Goal: Information Seeking & Learning: Learn about a topic

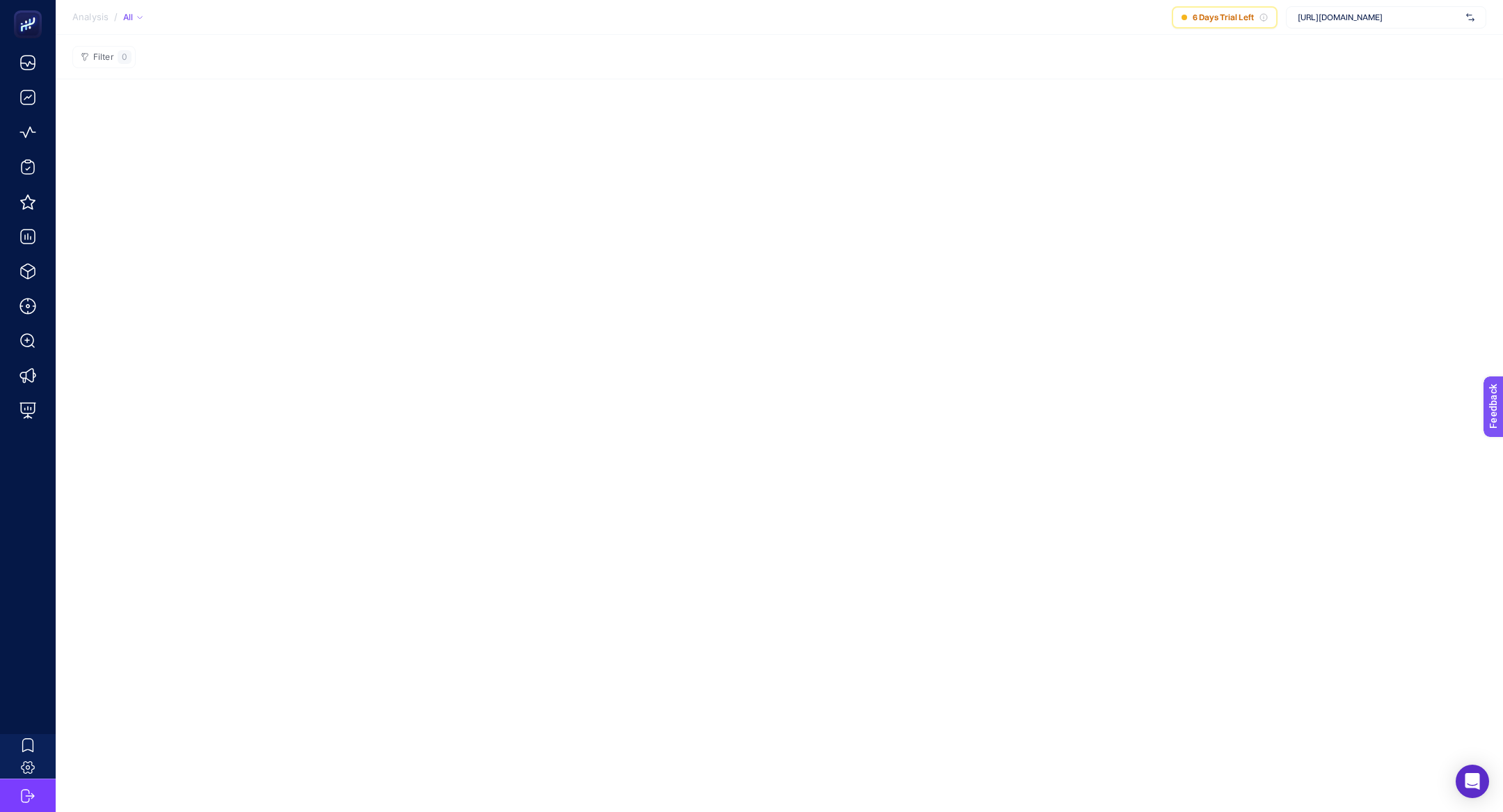
click at [1368, 25] on div "[URL][DOMAIN_NAME]" at bounding box center [1386, 17] width 200 height 22
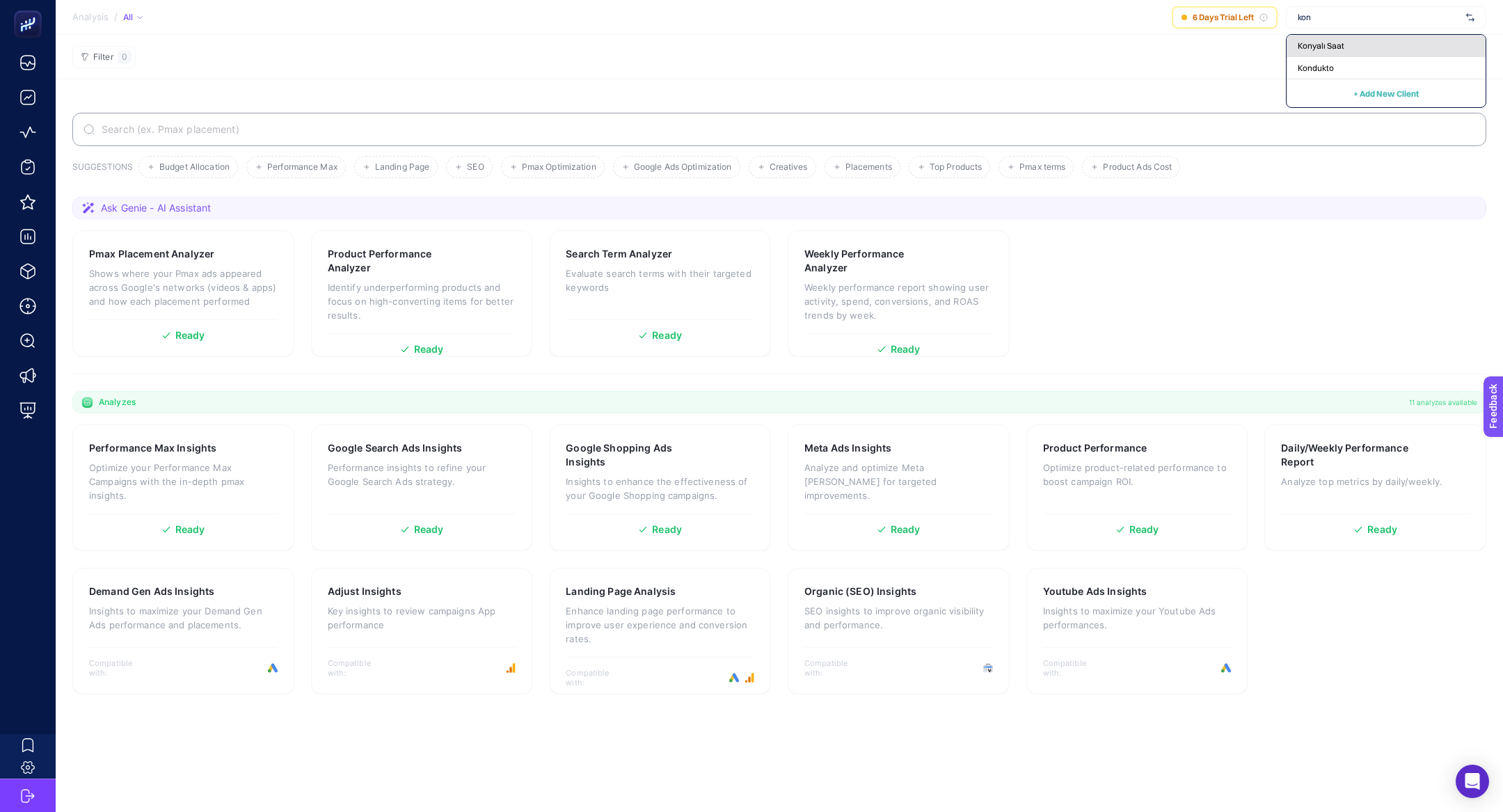
type input "kon"
click at [1353, 57] on div "Konyalı Saat" at bounding box center [1386, 67] width 199 height 22
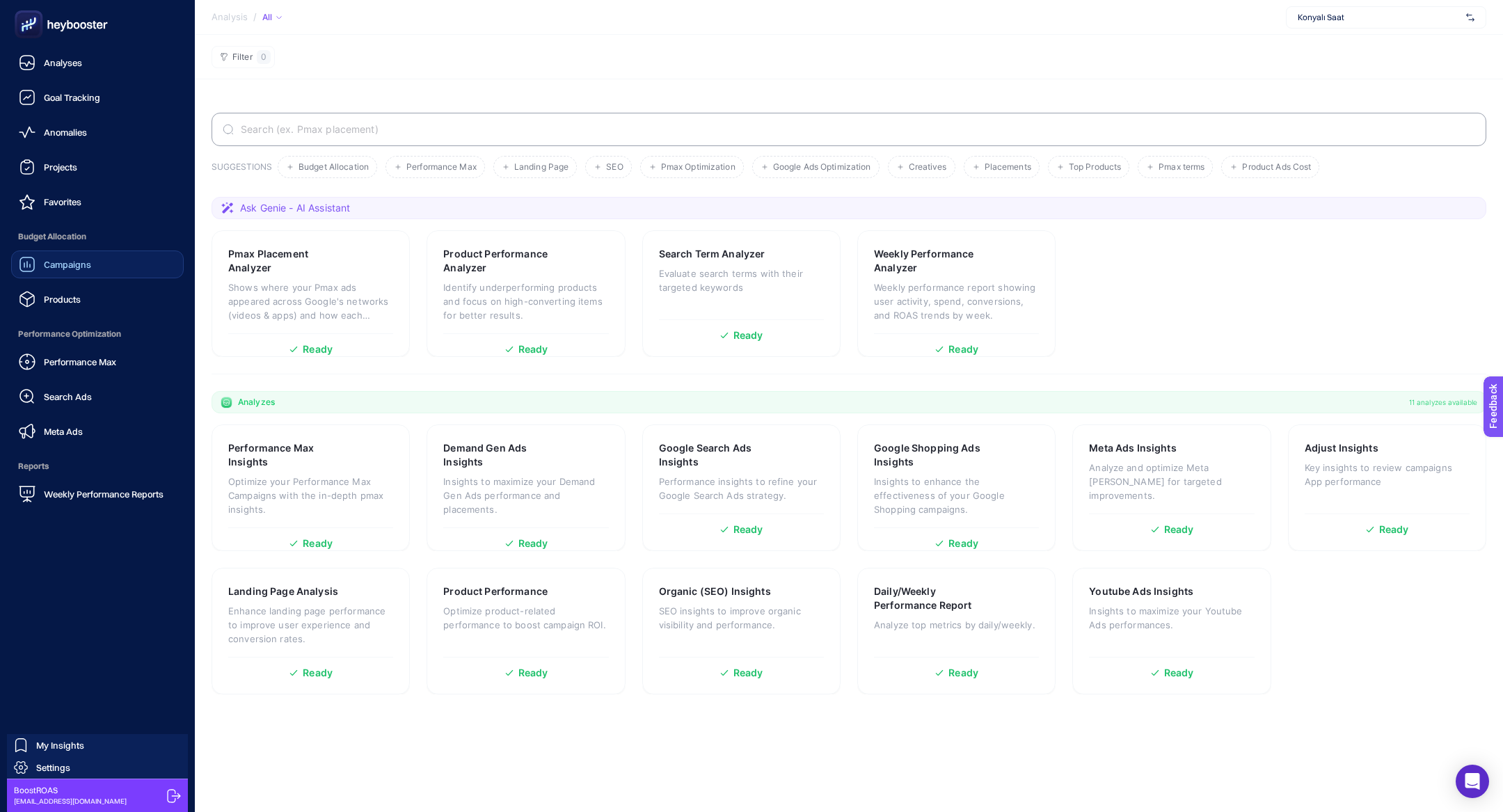
click at [65, 251] on link "Campaigns" at bounding box center [97, 264] width 173 height 27
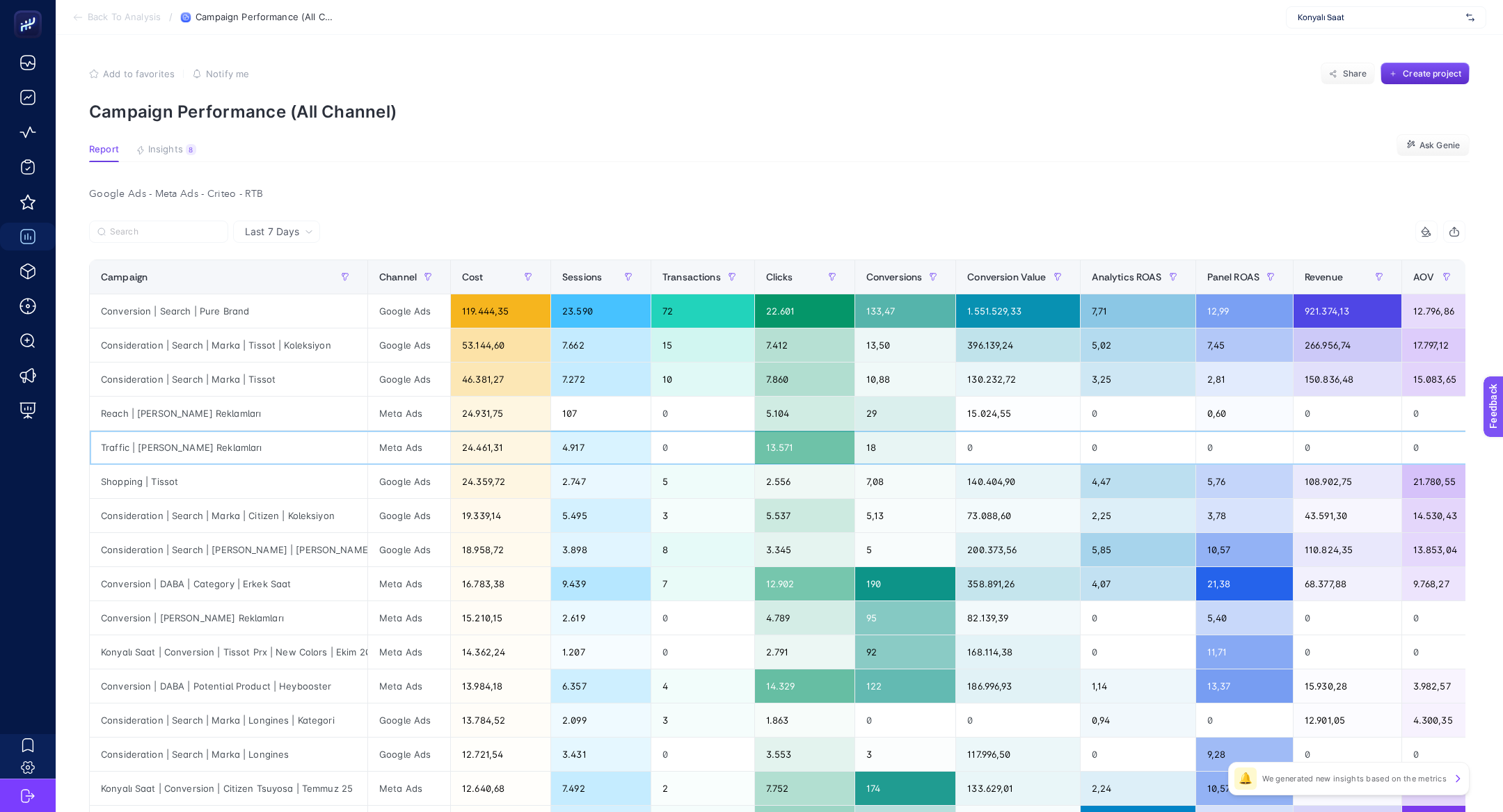
click at [233, 446] on div "Traffic | [PERSON_NAME] Reklamları" at bounding box center [229, 448] width 278 height 33
click at [233, 447] on div "Traffic | [PERSON_NAME] Reklamları" at bounding box center [229, 448] width 278 height 33
click at [216, 347] on div "Consideration | Search | Marka | Tissot | Koleksiyon" at bounding box center [229, 345] width 278 height 33
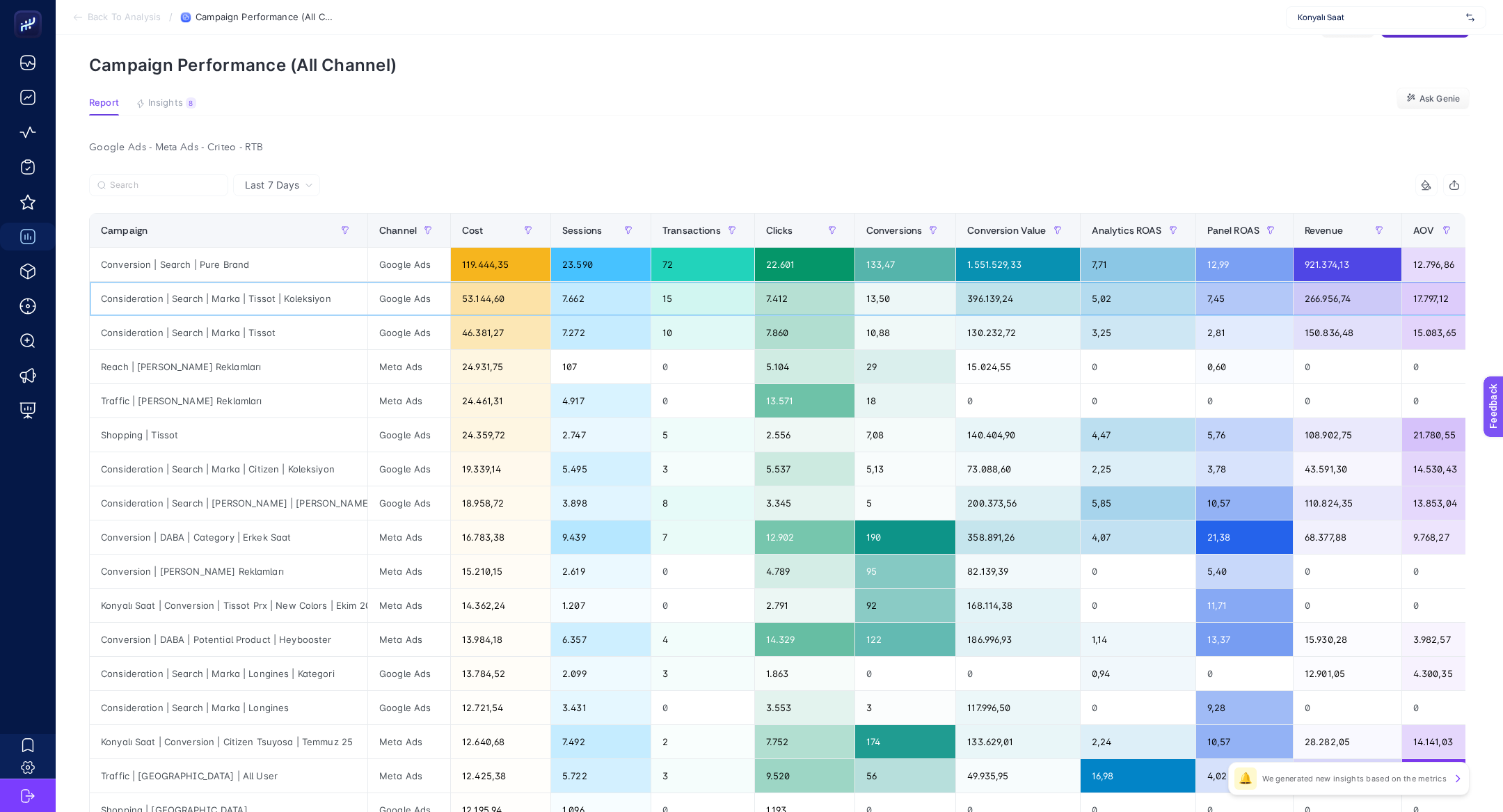
scroll to position [342, 0]
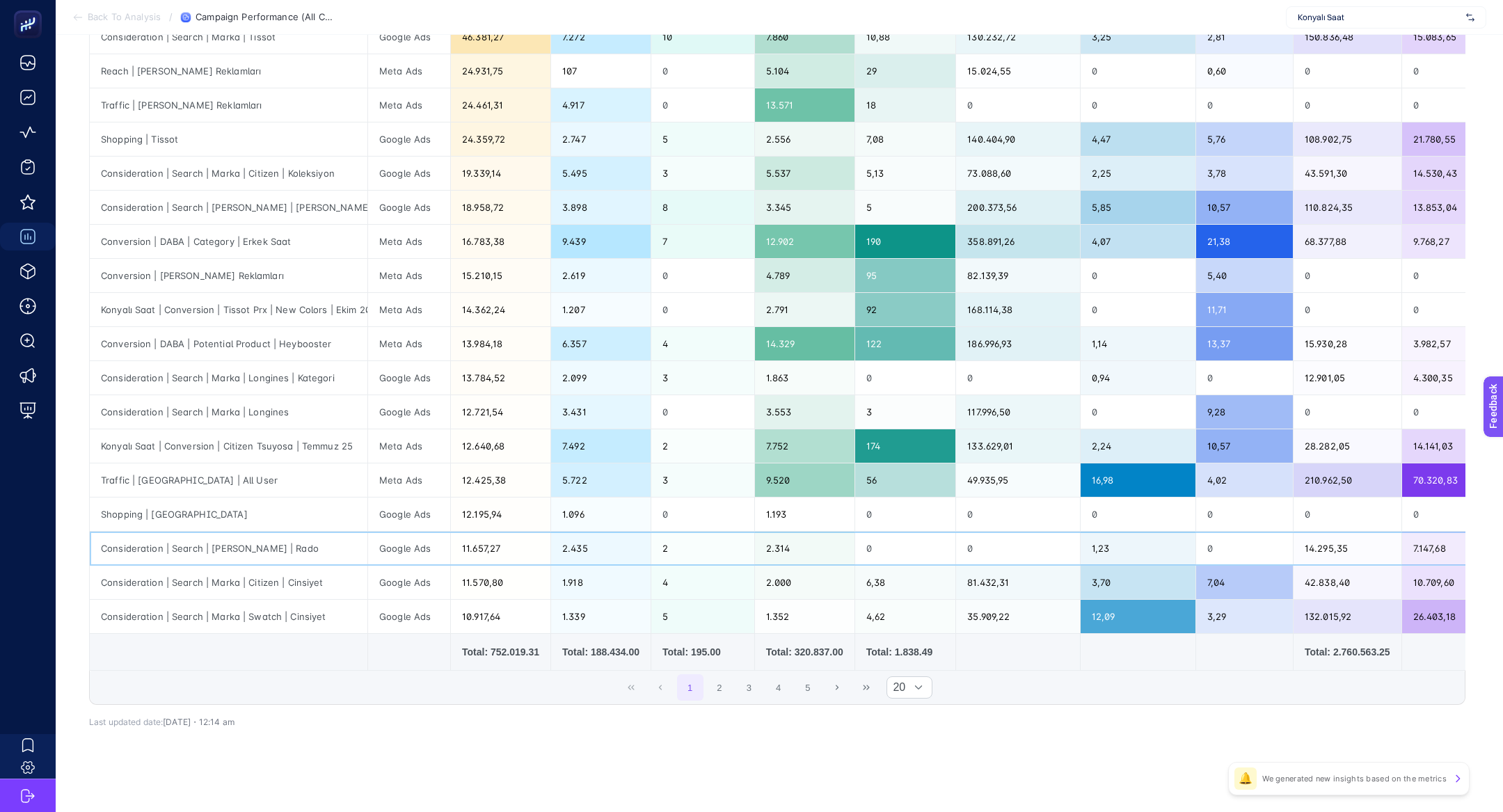
click at [206, 551] on div "Consideration | Search | [PERSON_NAME] | Rado" at bounding box center [229, 548] width 278 height 33
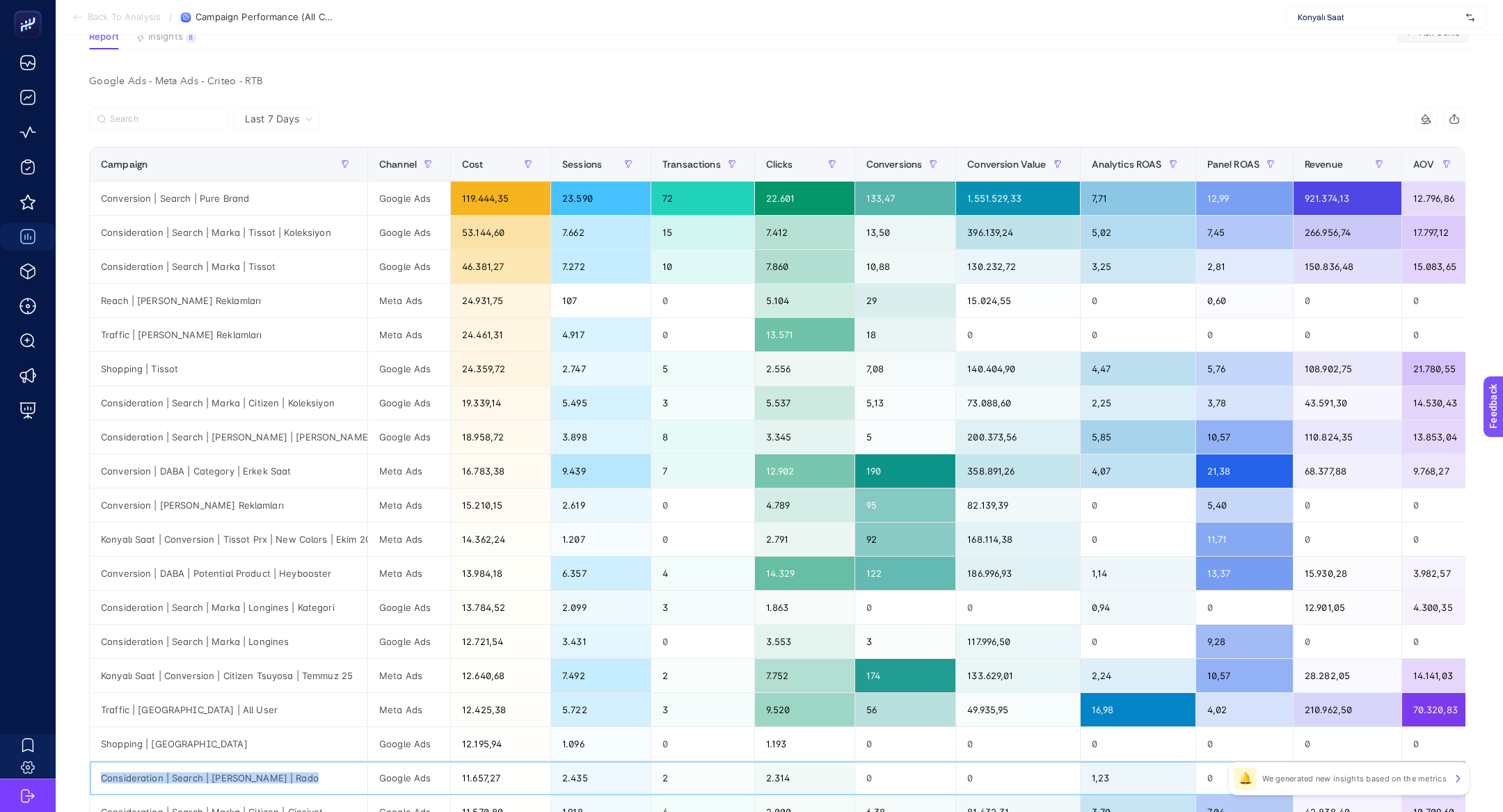
scroll to position [0, 0]
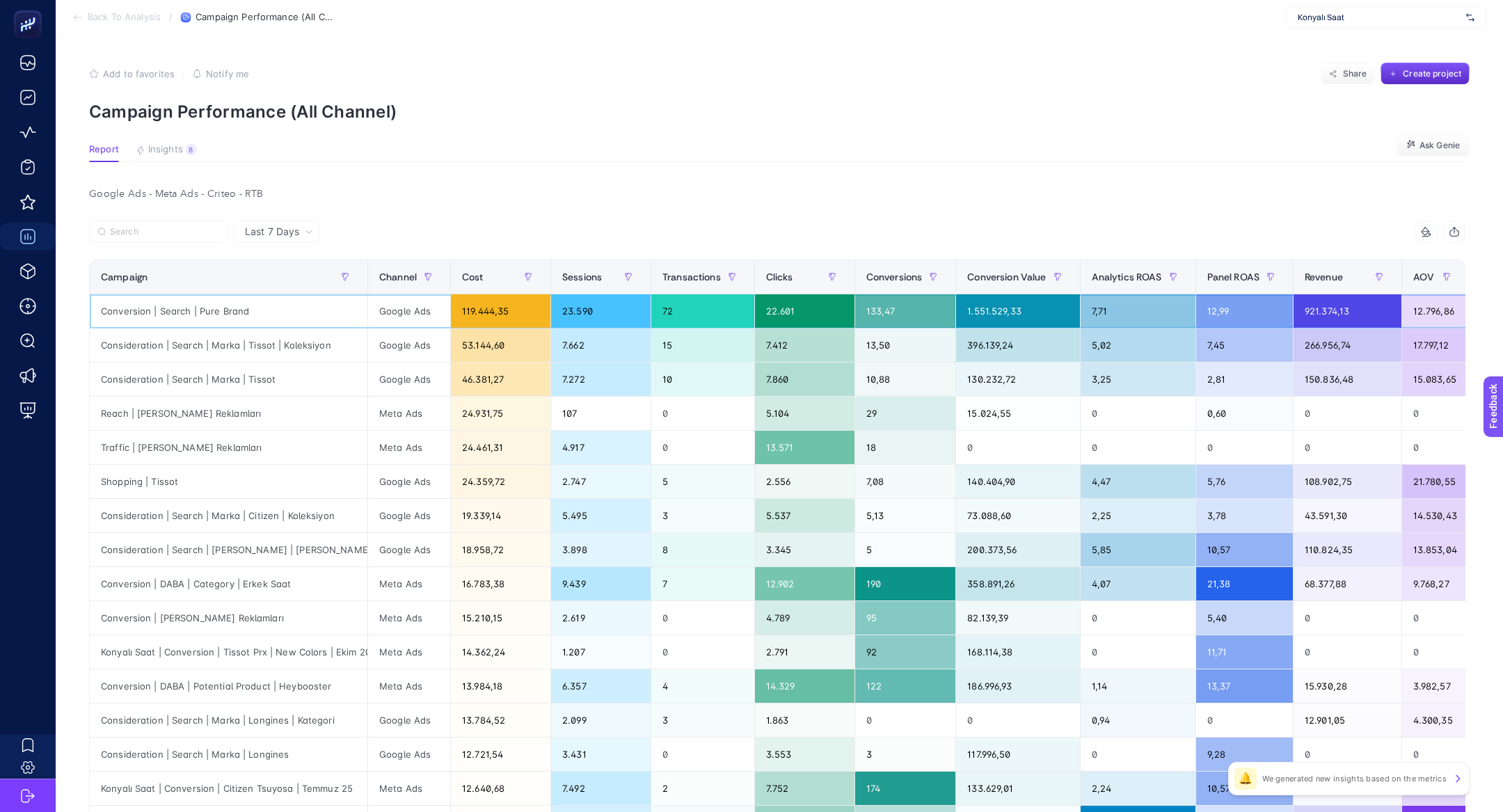
click at [1125, 298] on div "7,71" at bounding box center [1138, 311] width 114 height 33
click at [1125, 277] on span "Analytics ROAS" at bounding box center [1127, 277] width 70 height 11
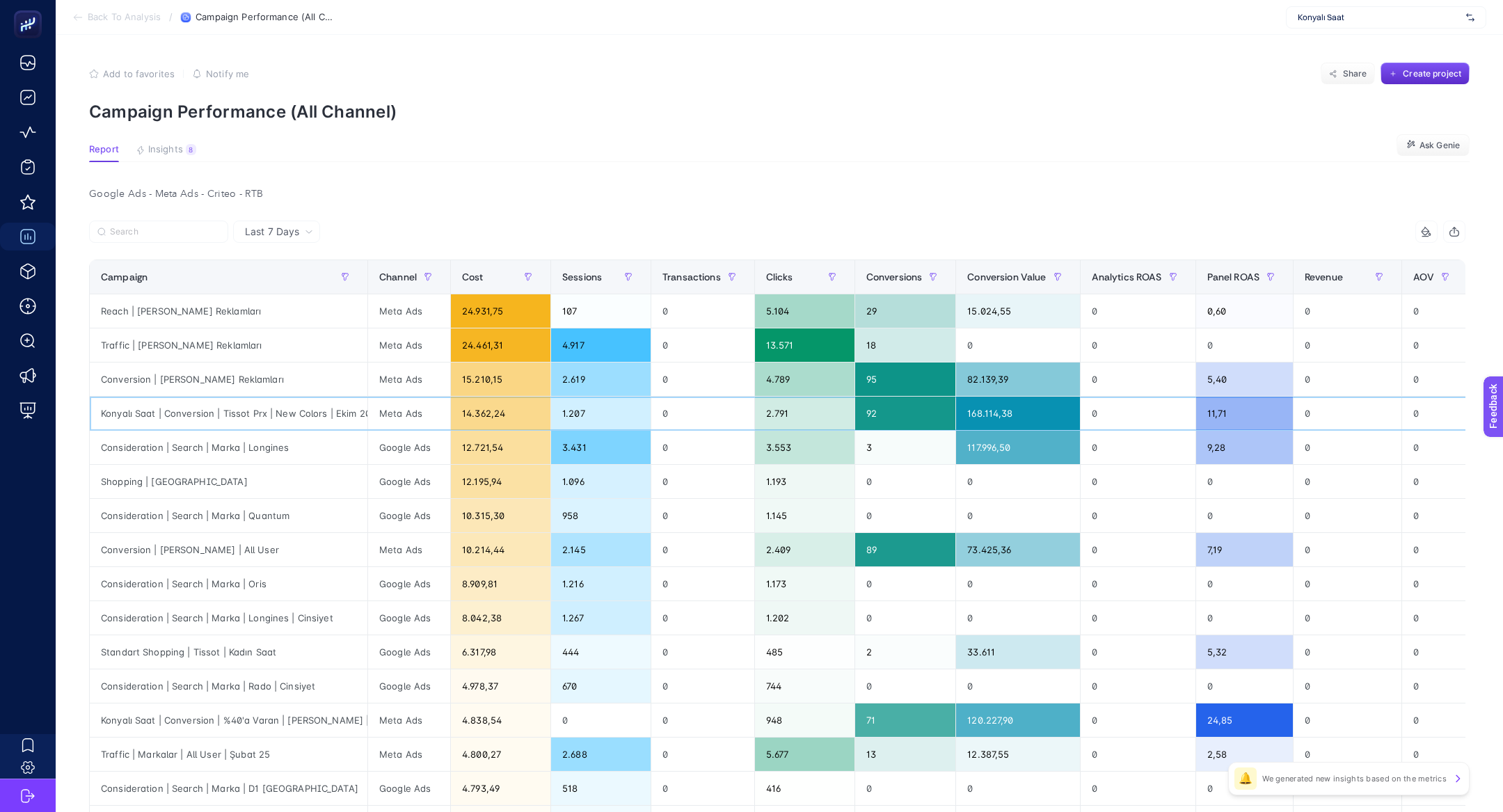
click at [283, 410] on div "Konyalı Saat | Conversion | Tissot Prx | New Colors | Ekim 2024" at bounding box center [229, 413] width 278 height 33
click at [283, 411] on div "Konyalı Saat | Conversion | Tissot Prx | New Colors | Ekim 2024" at bounding box center [229, 413] width 278 height 33
click at [257, 446] on div "Consideration | Search | Marka | Longines" at bounding box center [229, 448] width 278 height 33
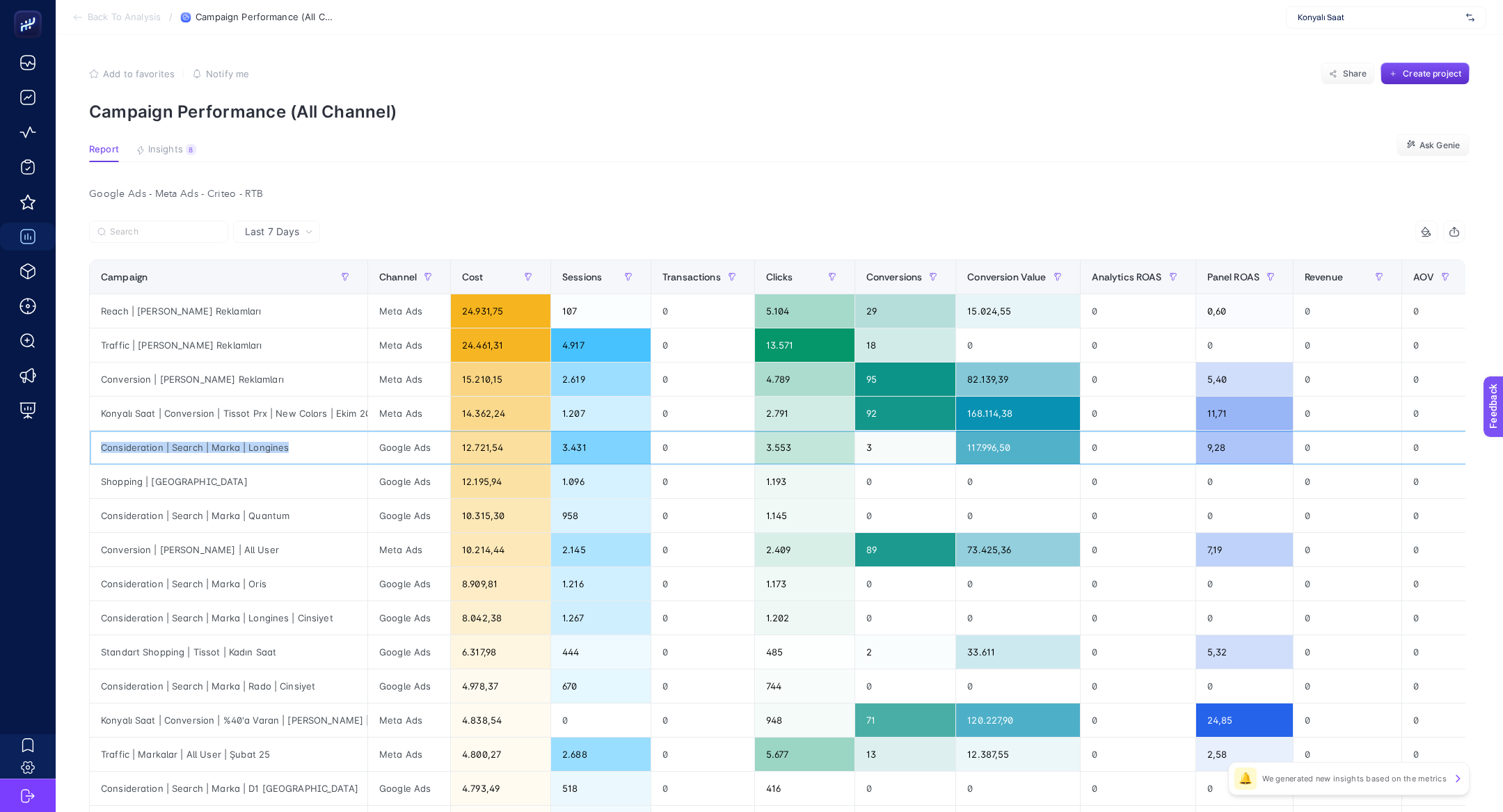
click at [257, 446] on div "Consideration | Search | Marka | Longines" at bounding box center [229, 448] width 278 height 33
click at [262, 480] on div "Shopping | [GEOGRAPHIC_DATA]" at bounding box center [229, 482] width 278 height 33
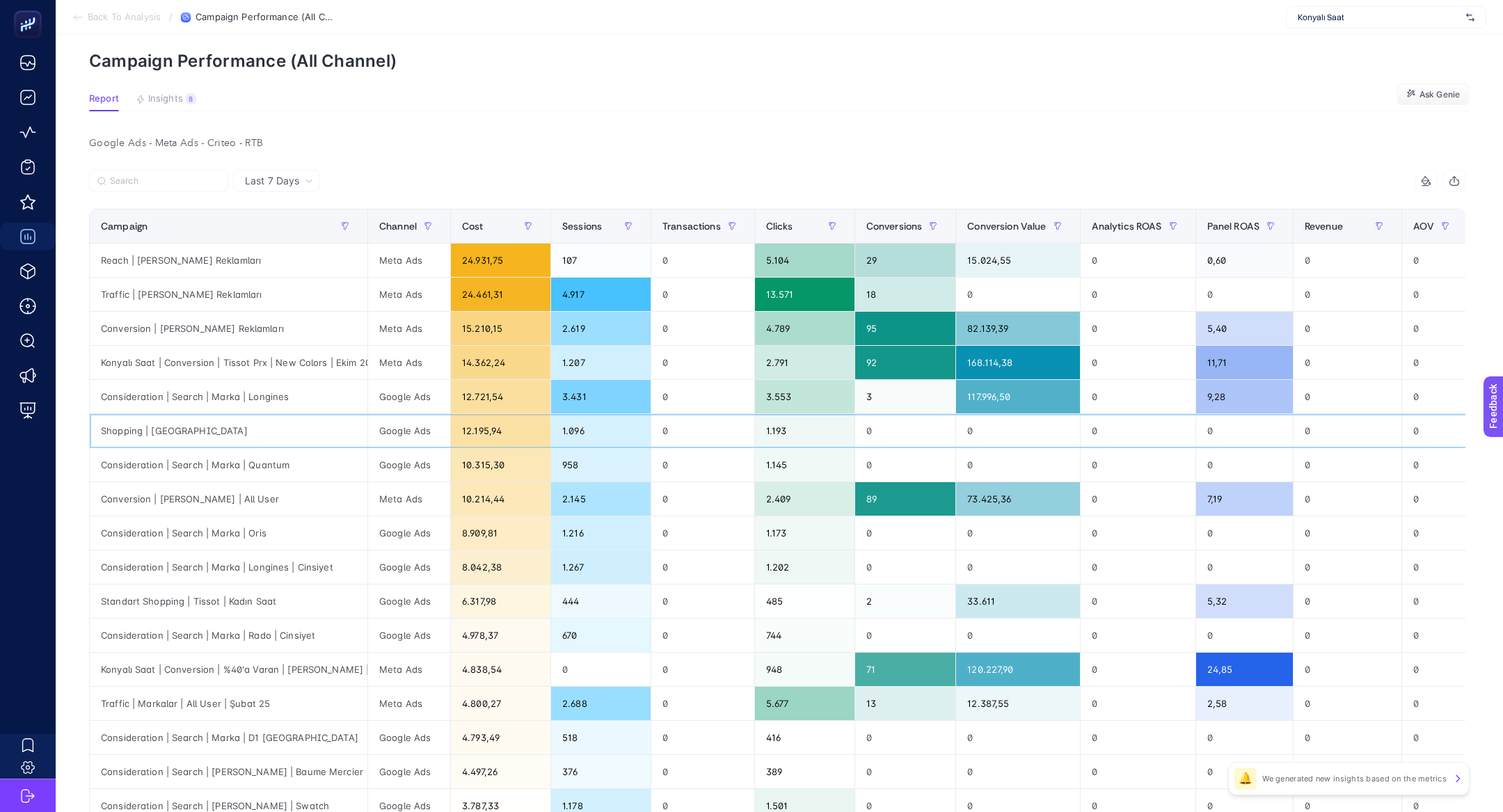
scroll to position [52, 0]
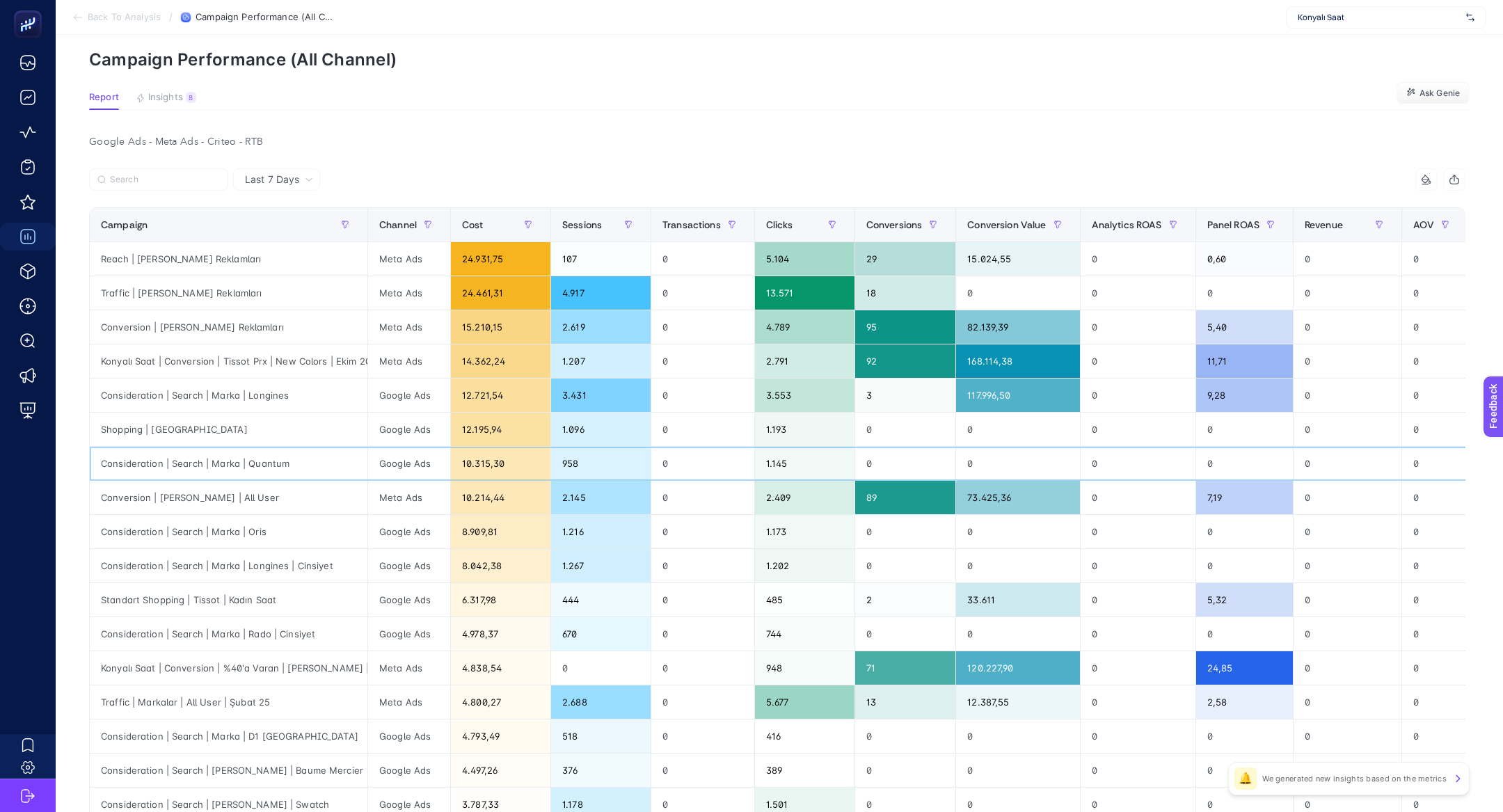
click at [224, 462] on div "Consideration | Search | Marka | Quantum" at bounding box center [229, 463] width 278 height 33
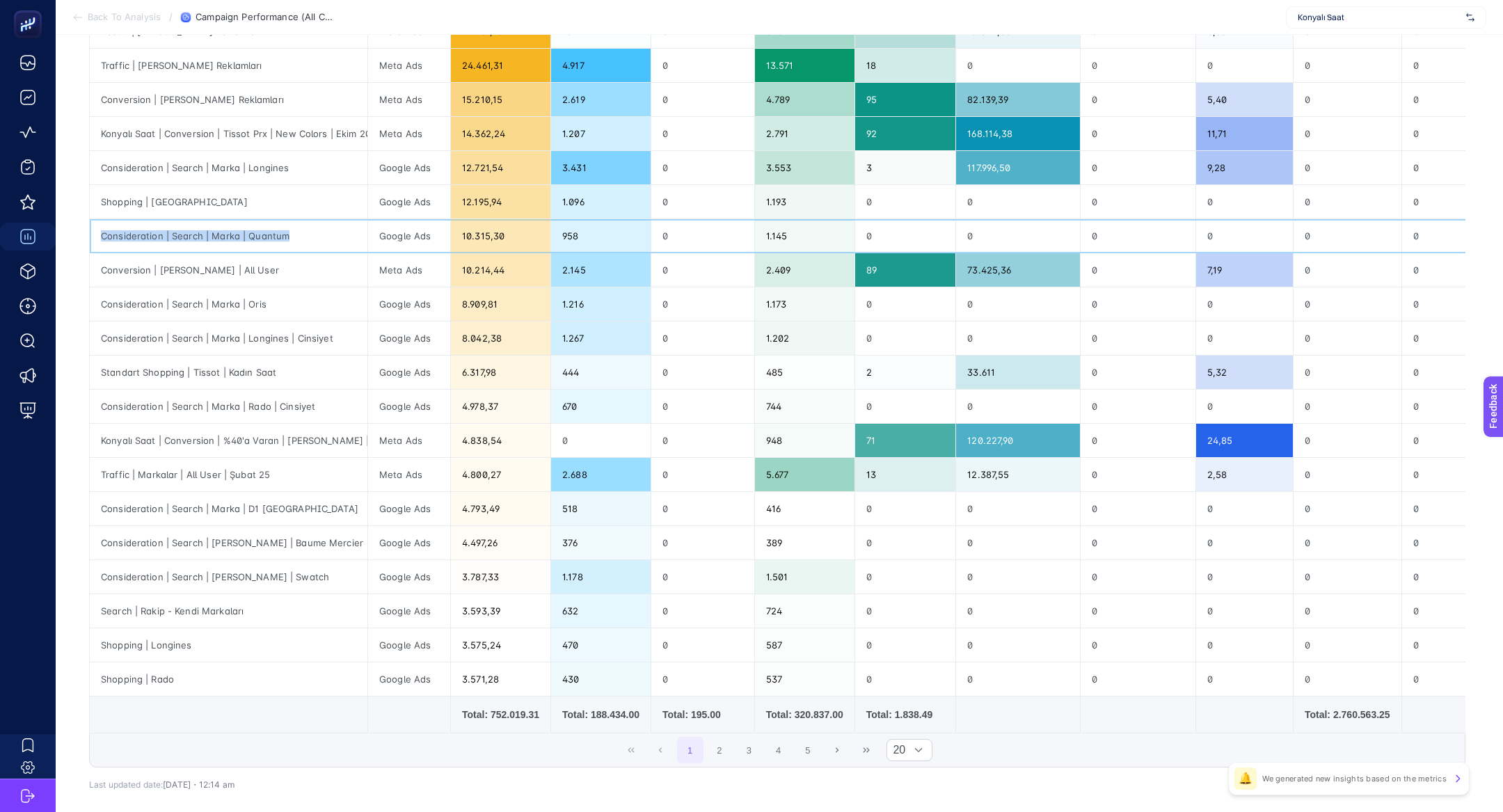
scroll to position [299, 0]
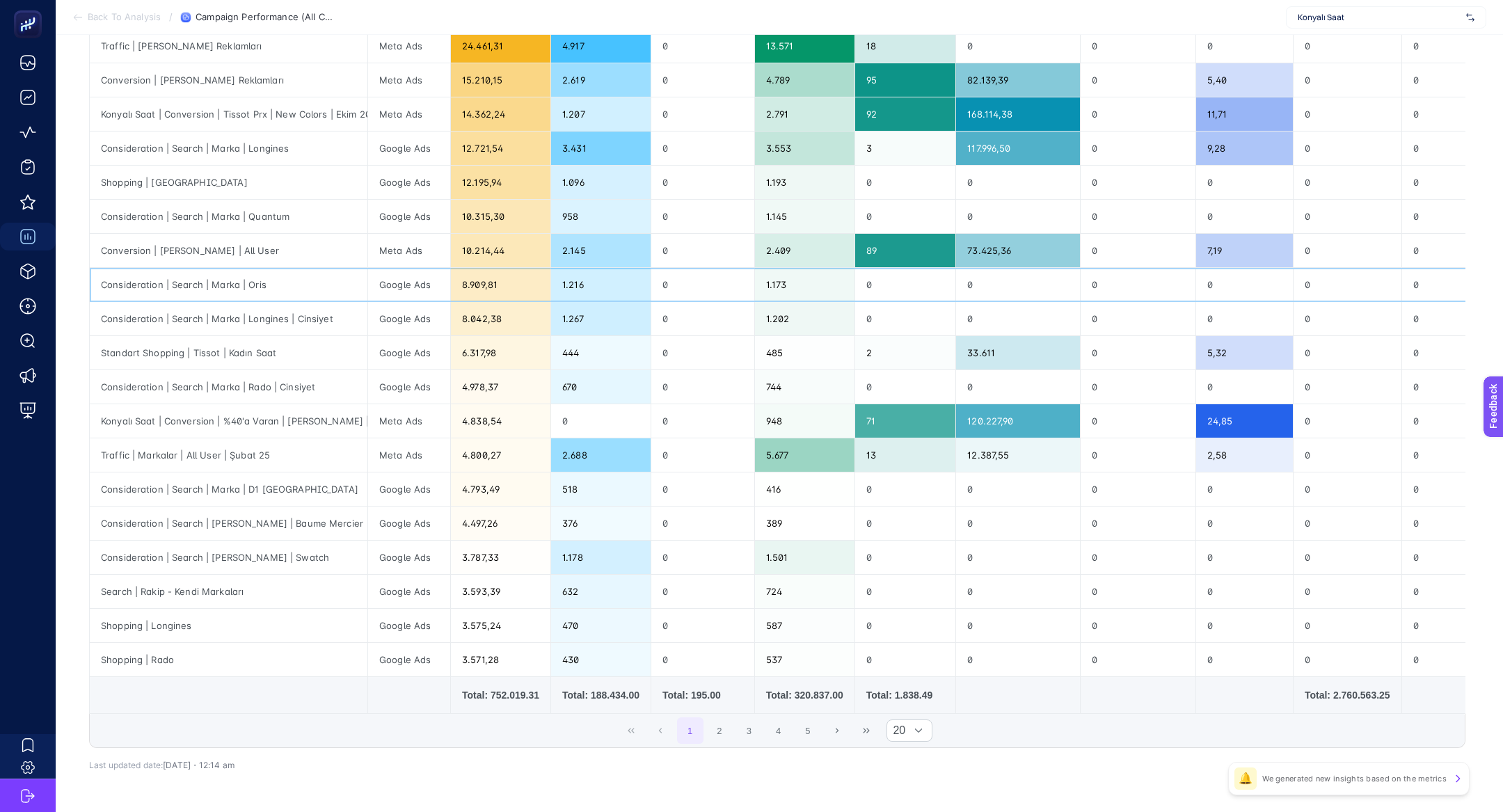
click at [250, 281] on div "Consideration | Search | Marka | Oris" at bounding box center [229, 284] width 278 height 33
click at [234, 345] on div "Standart Shopping | Tissot | Kadın Saat" at bounding box center [229, 353] width 278 height 33
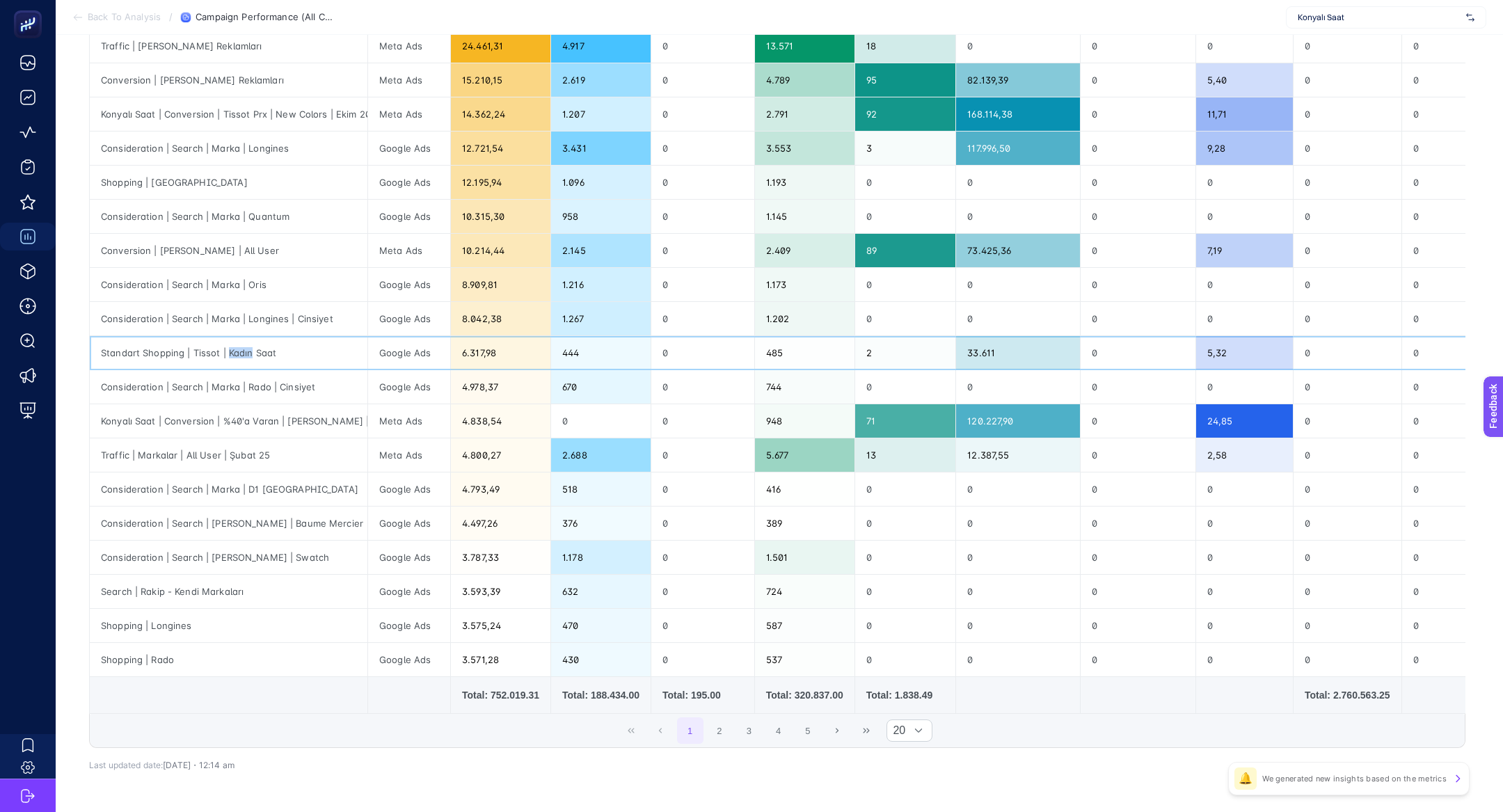
click at [234, 346] on div "Standart Shopping | Tissot | Kadın Saat" at bounding box center [229, 353] width 278 height 33
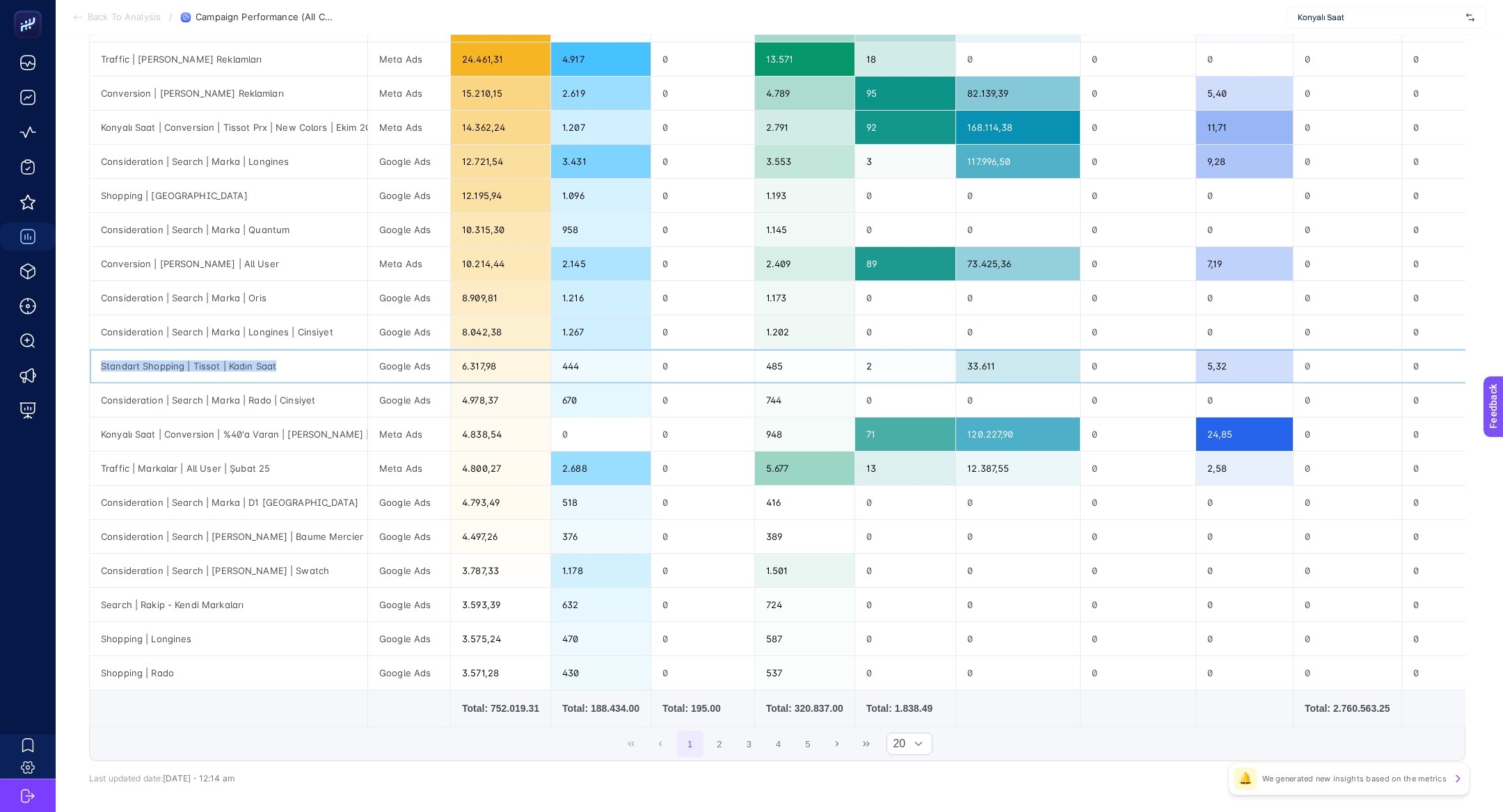
scroll to position [0, 0]
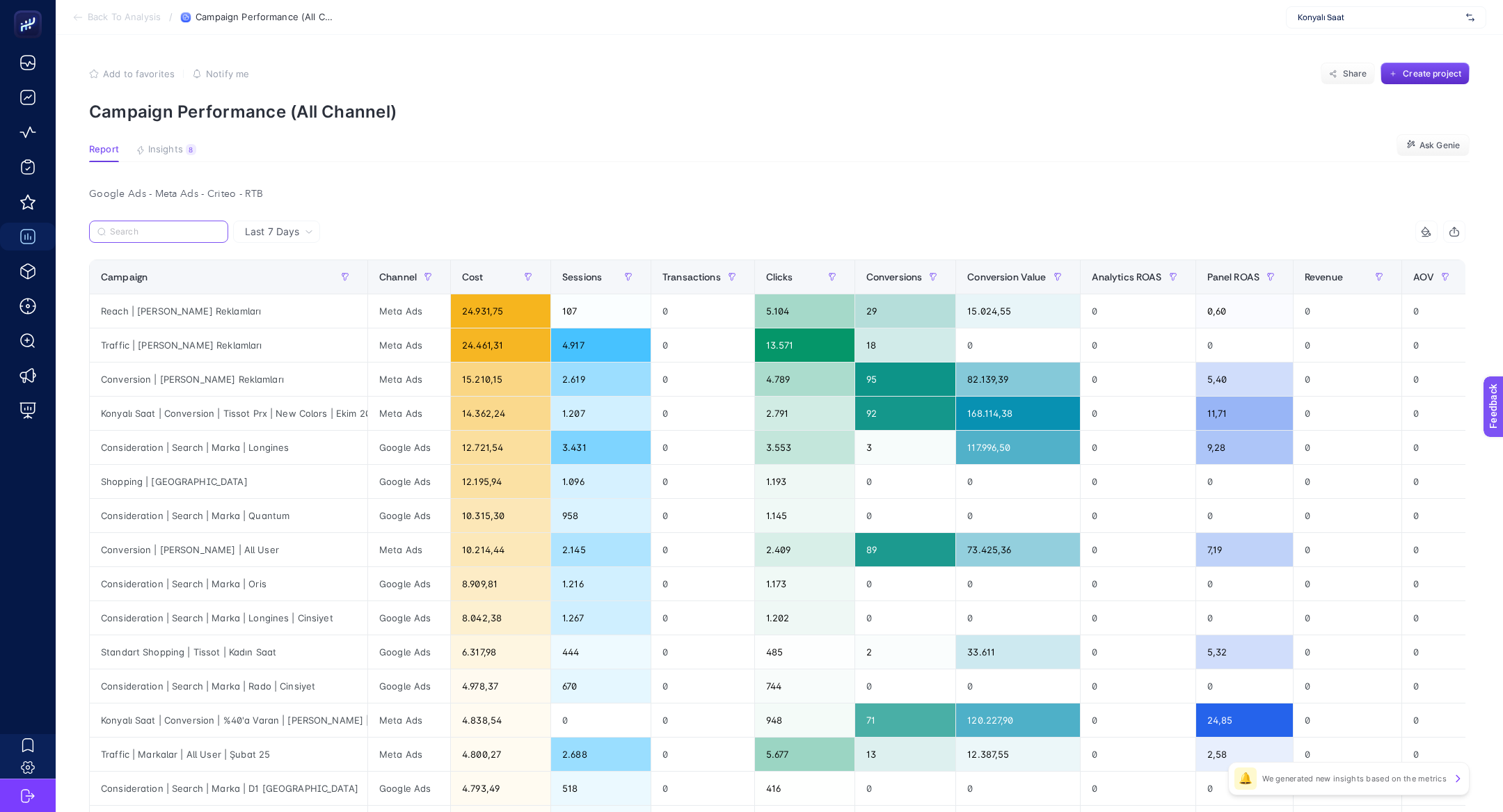
click at [197, 235] on input "Search" at bounding box center [164, 232] width 109 height 11
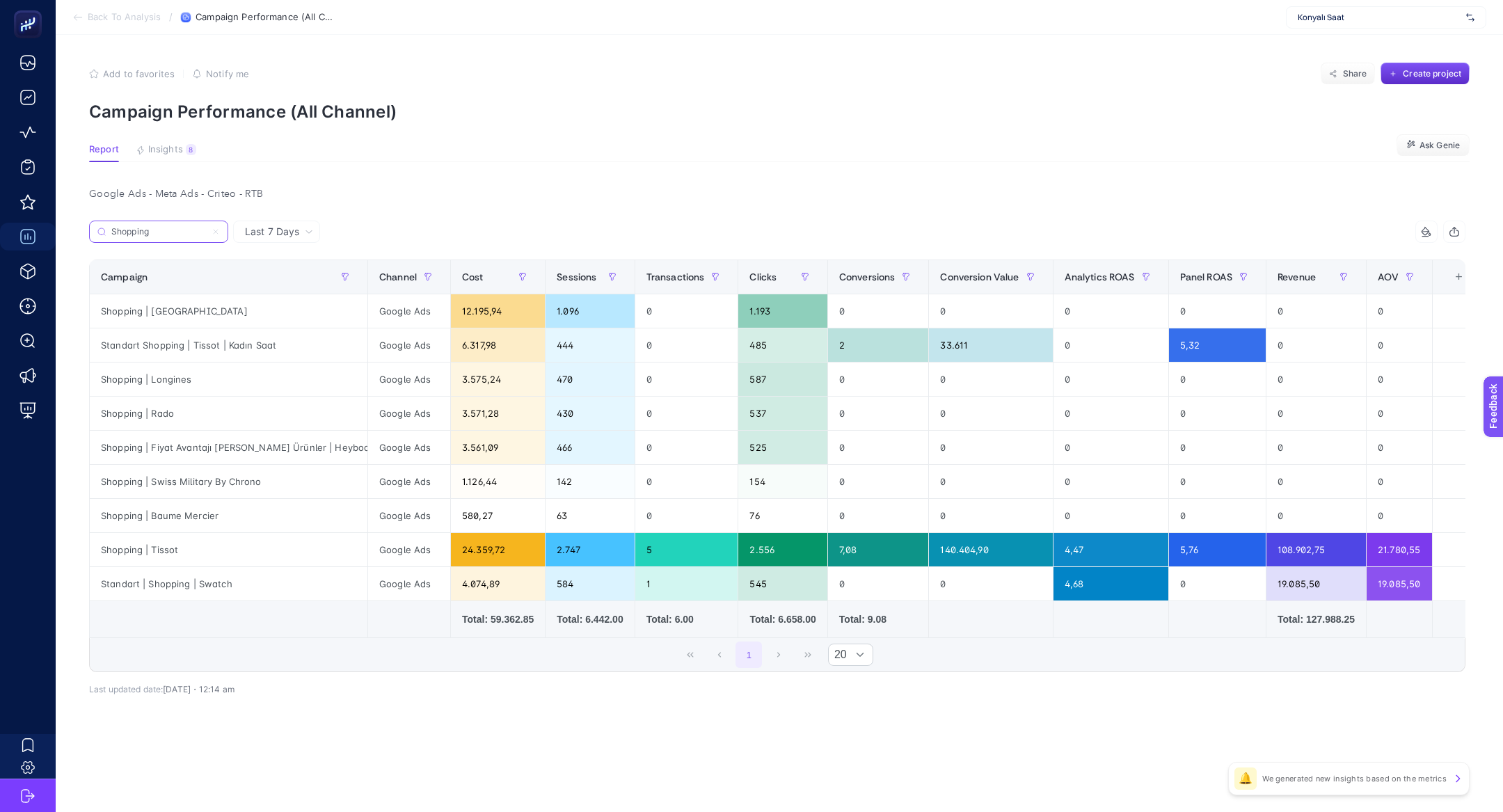
type input "Shopping"
click at [279, 234] on span "Last 7 Days" at bounding box center [273, 232] width 55 height 14
click at [296, 283] on li "Last 30 Days" at bounding box center [277, 286] width 78 height 25
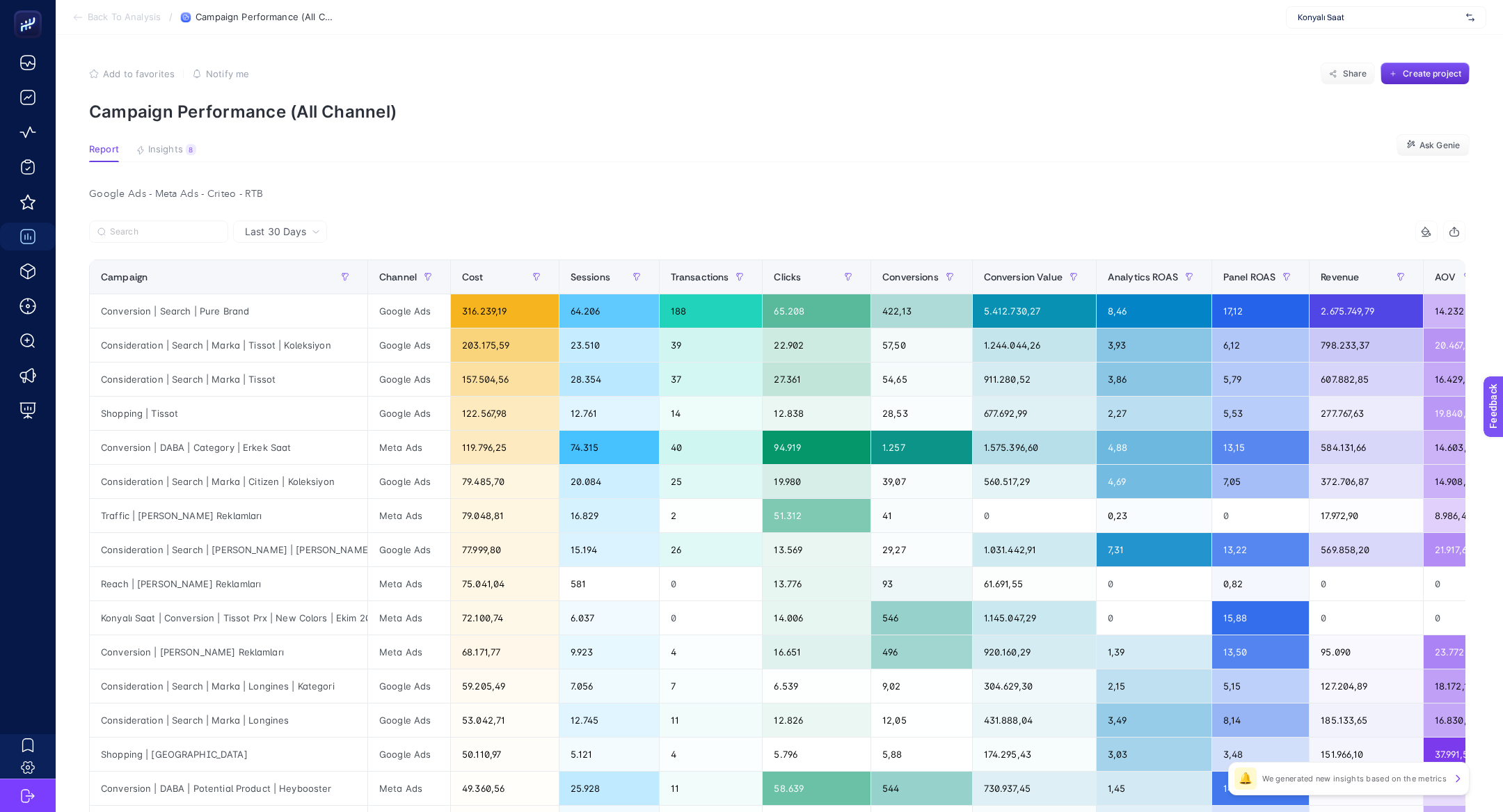
click at [188, 219] on div "Google Ads - Meta Ads - Criteo - RTB Last 30 Days Shopping 10 items selected Ca…" at bounding box center [777, 658] width 1398 height 946
click at [190, 225] on label at bounding box center [158, 232] width 139 height 22
click at [0, 0] on input "Shopping" at bounding box center [0, 0] width 0 height 0
click at [188, 231] on input "Search" at bounding box center [164, 232] width 109 height 11
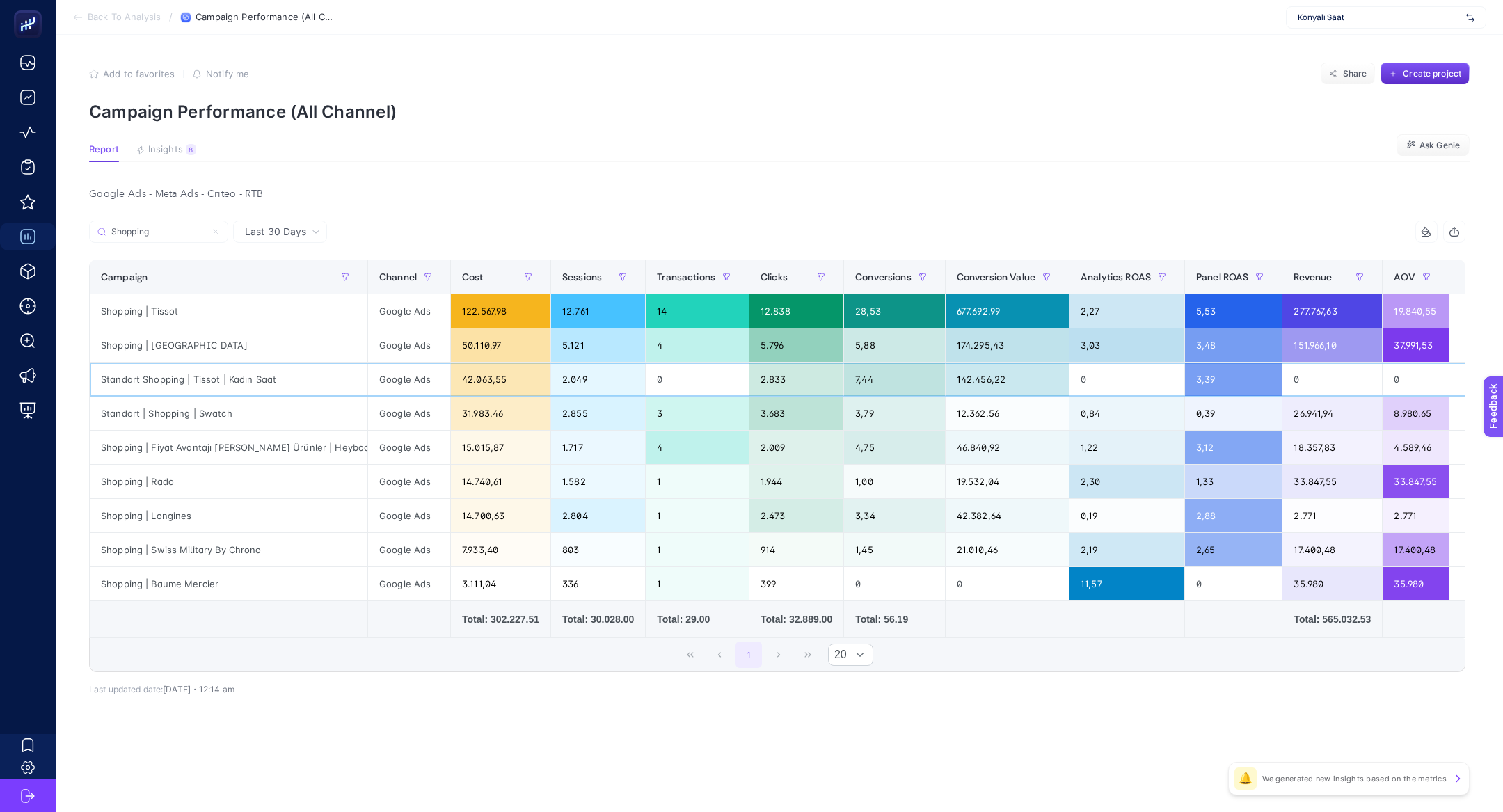
click at [237, 376] on div "Standart Shopping | Tissot | Kadın Saat" at bounding box center [229, 379] width 278 height 33
click at [237, 377] on div "Standart Shopping | Tissot | Kadın Saat" at bounding box center [229, 379] width 278 height 33
click at [173, 234] on input "Shopping" at bounding box center [164, 232] width 109 height 11
click at [173, 234] on input "Shopping" at bounding box center [158, 232] width 95 height 11
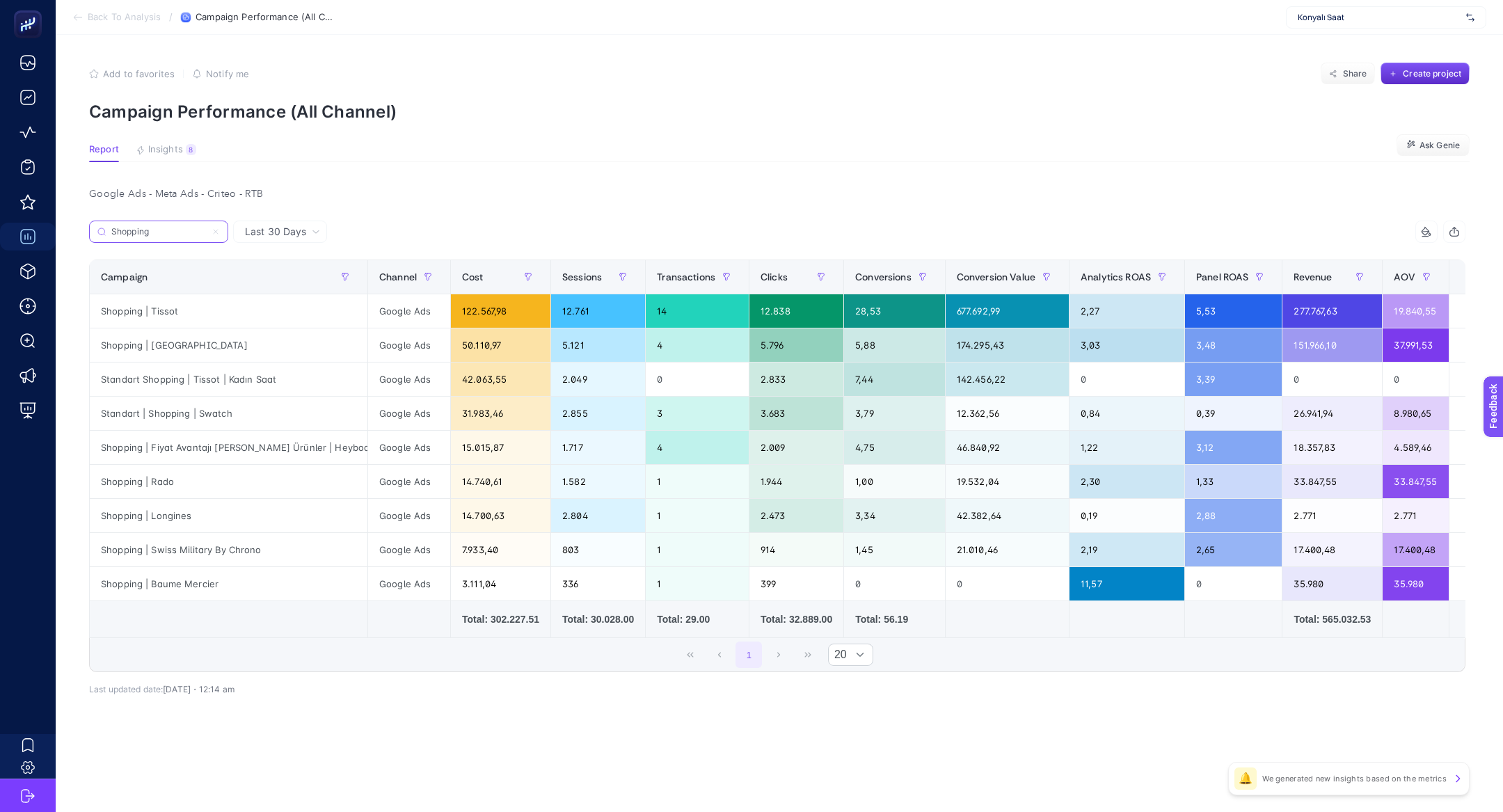
click at [173, 234] on input "Shopping" at bounding box center [158, 232] width 95 height 11
type input "y"
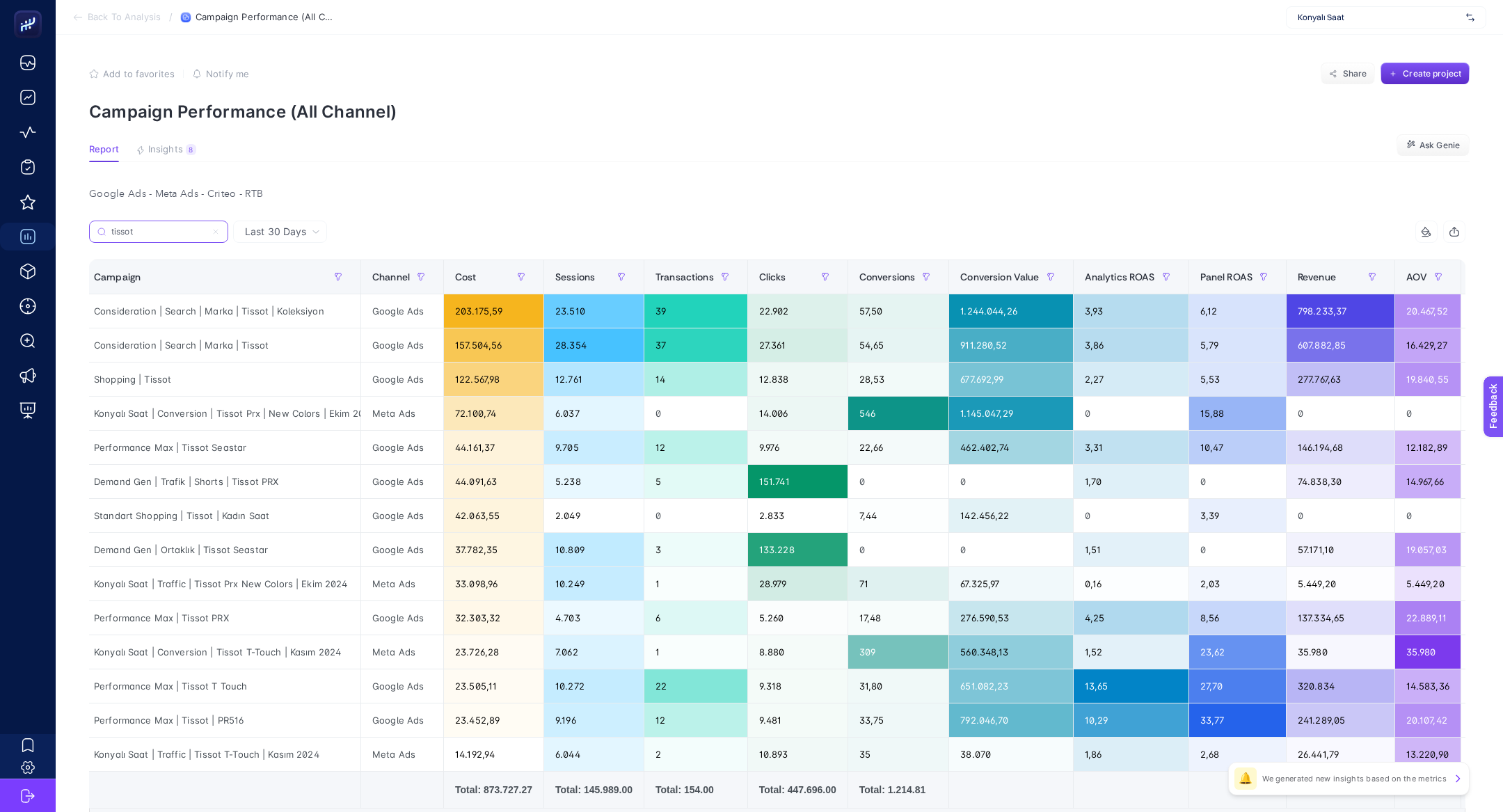
scroll to position [0, 9]
type input "tissot"
click at [293, 224] on div "Last 30 Days" at bounding box center [280, 232] width 94 height 22
click at [296, 274] on li "Last 7 Days" at bounding box center [280, 286] width 86 height 25
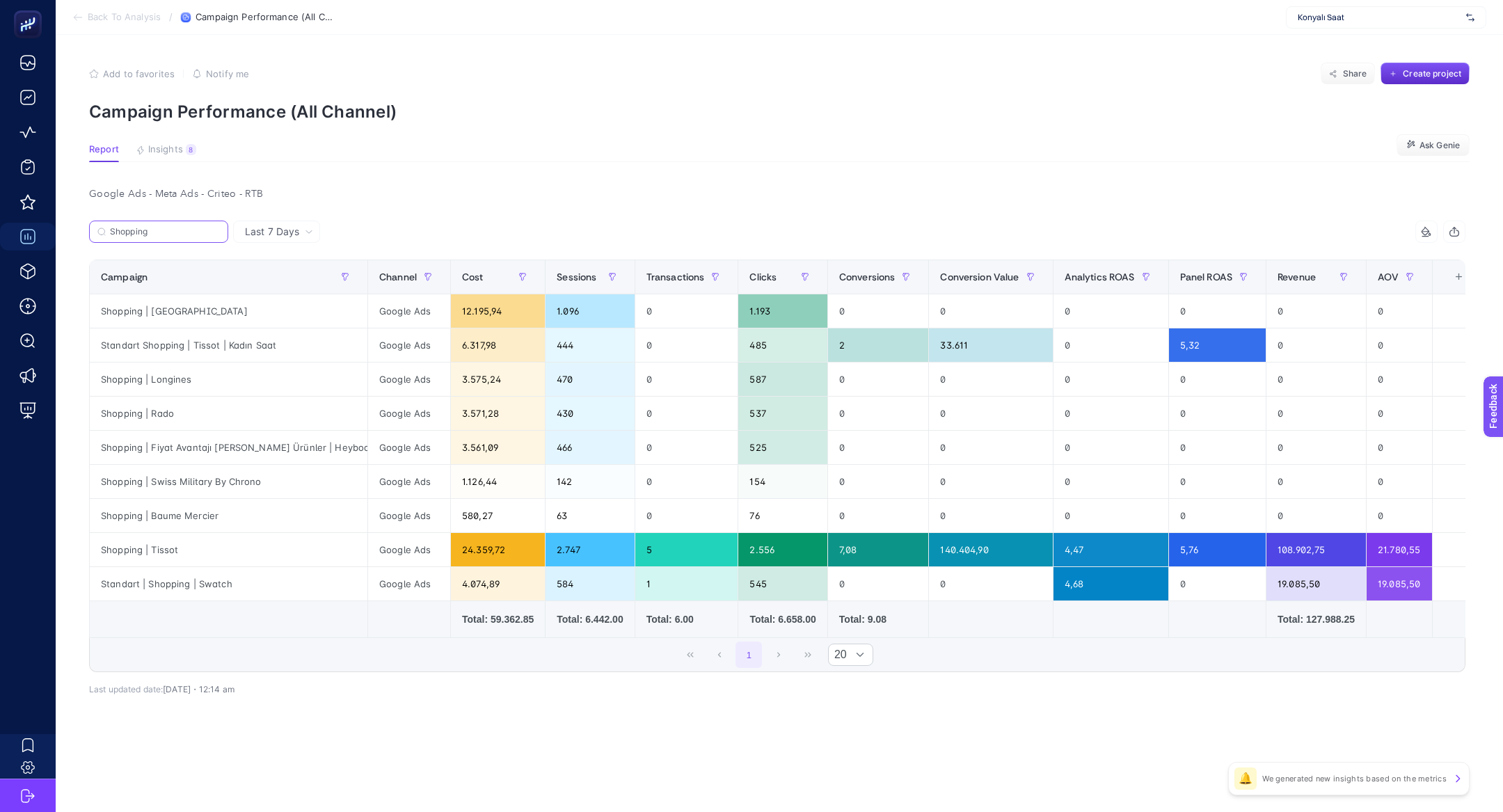
click at [180, 229] on input "Shopping" at bounding box center [164, 232] width 109 height 11
click at [180, 229] on input "Shopping" at bounding box center [158, 232] width 95 height 11
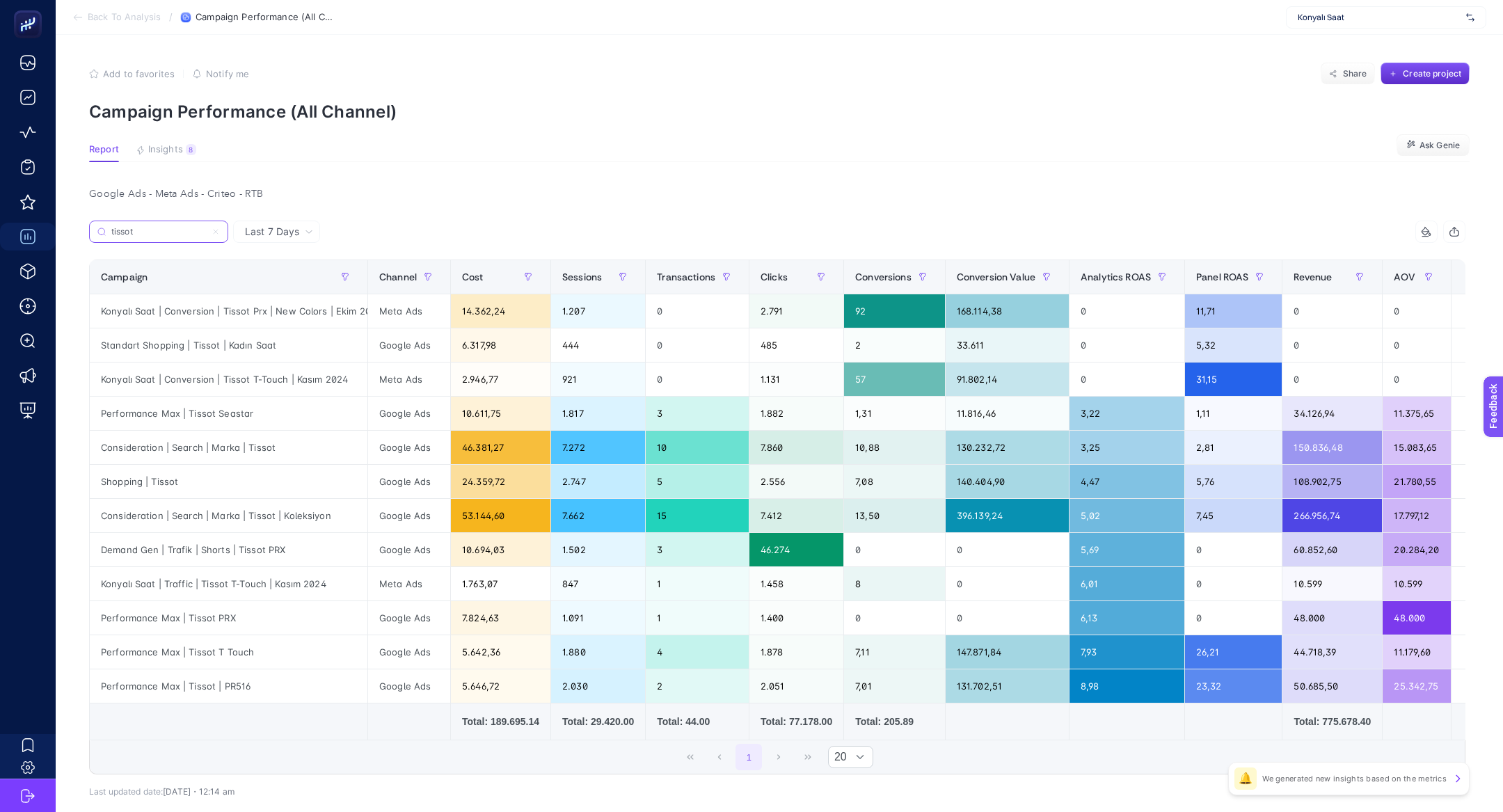
type input "tissot"
click at [495, 280] on div "Cost" at bounding box center [500, 277] width 77 height 22
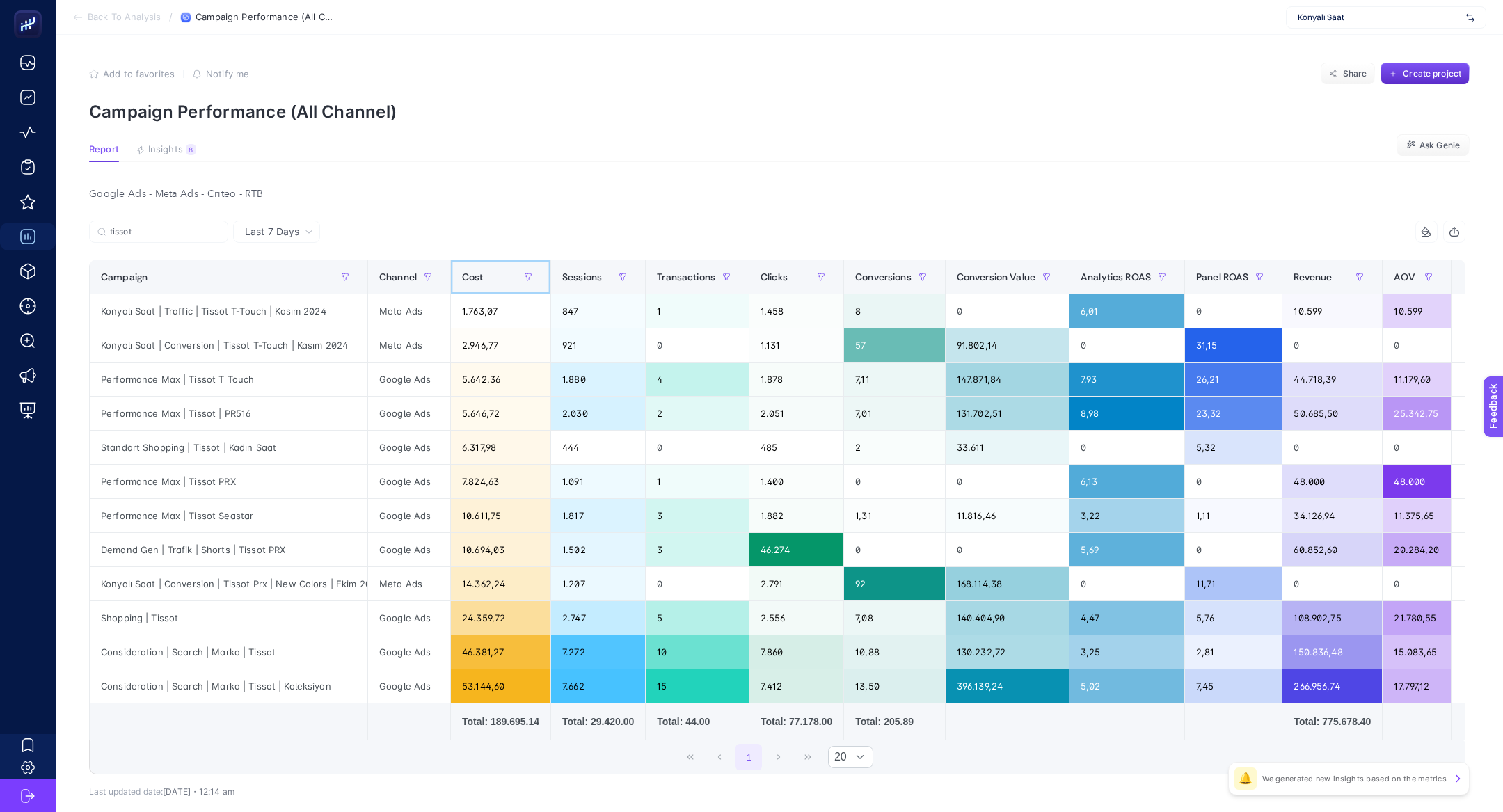
click at [495, 280] on div "Cost" at bounding box center [500, 277] width 77 height 22
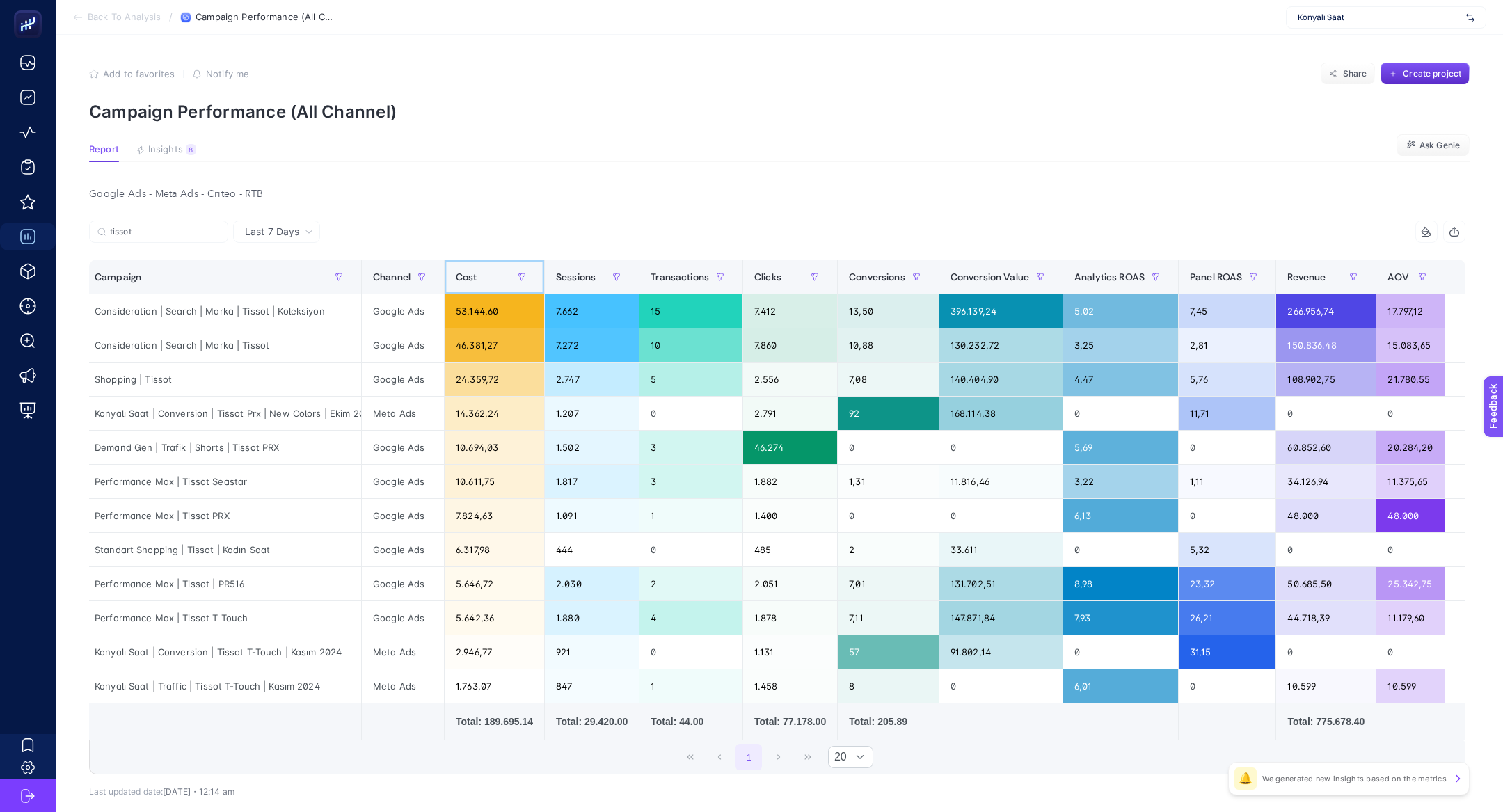
scroll to position [0, 0]
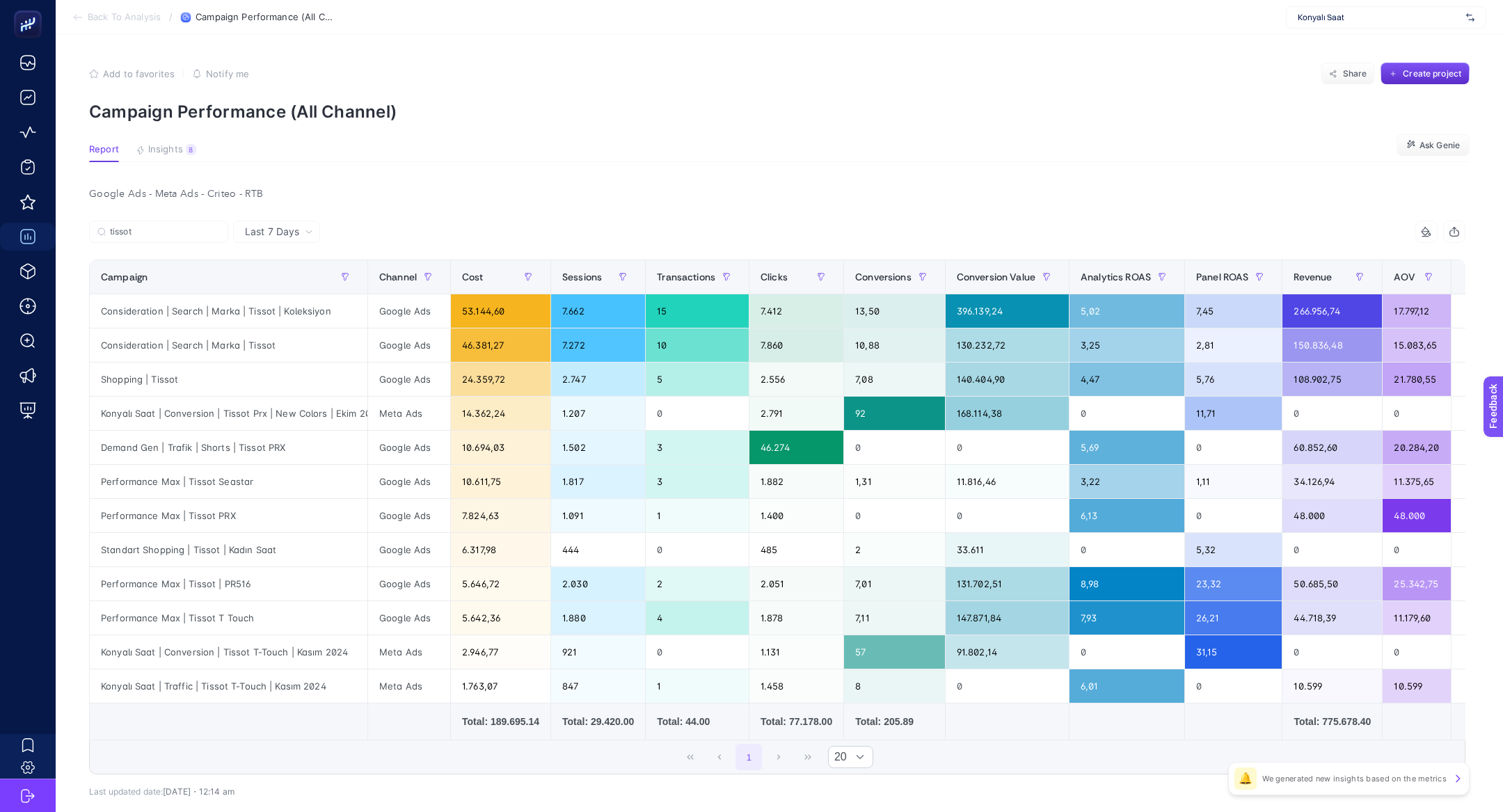
click at [1429, 234] on icon at bounding box center [1429, 235] width 1 height 2
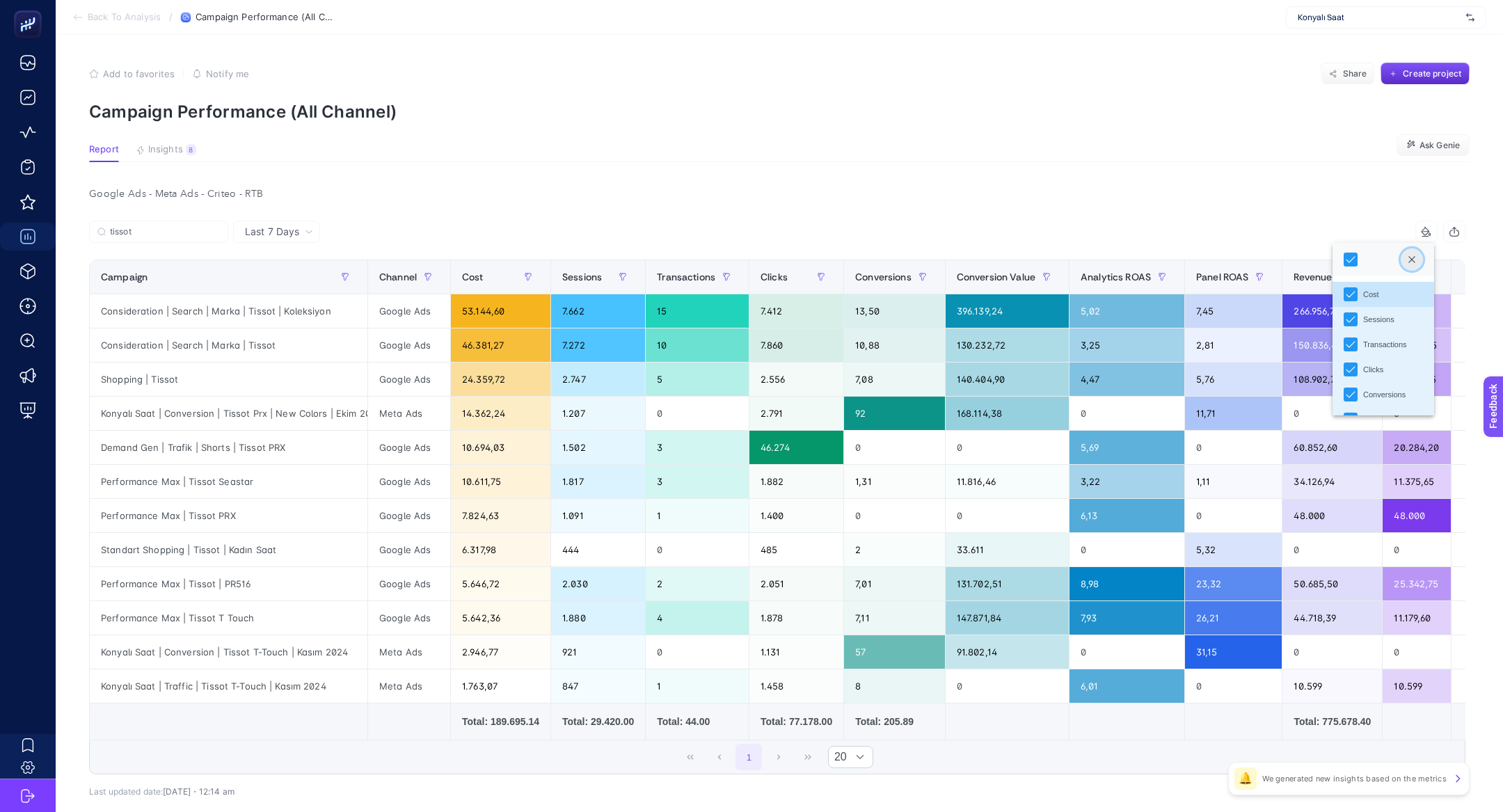
click at [1422, 254] on button "Close" at bounding box center [1411, 259] width 22 height 22
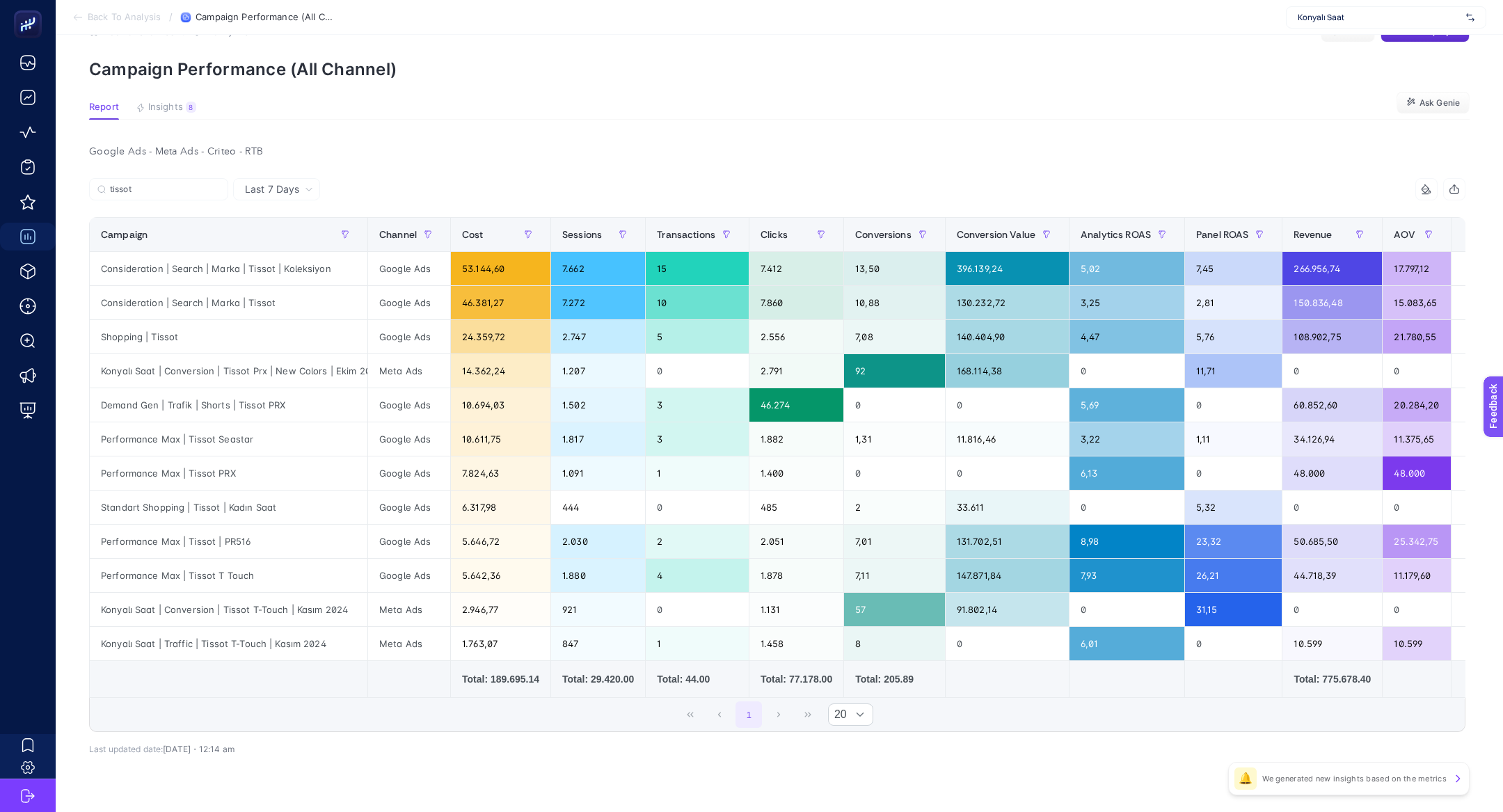
scroll to position [71, 0]
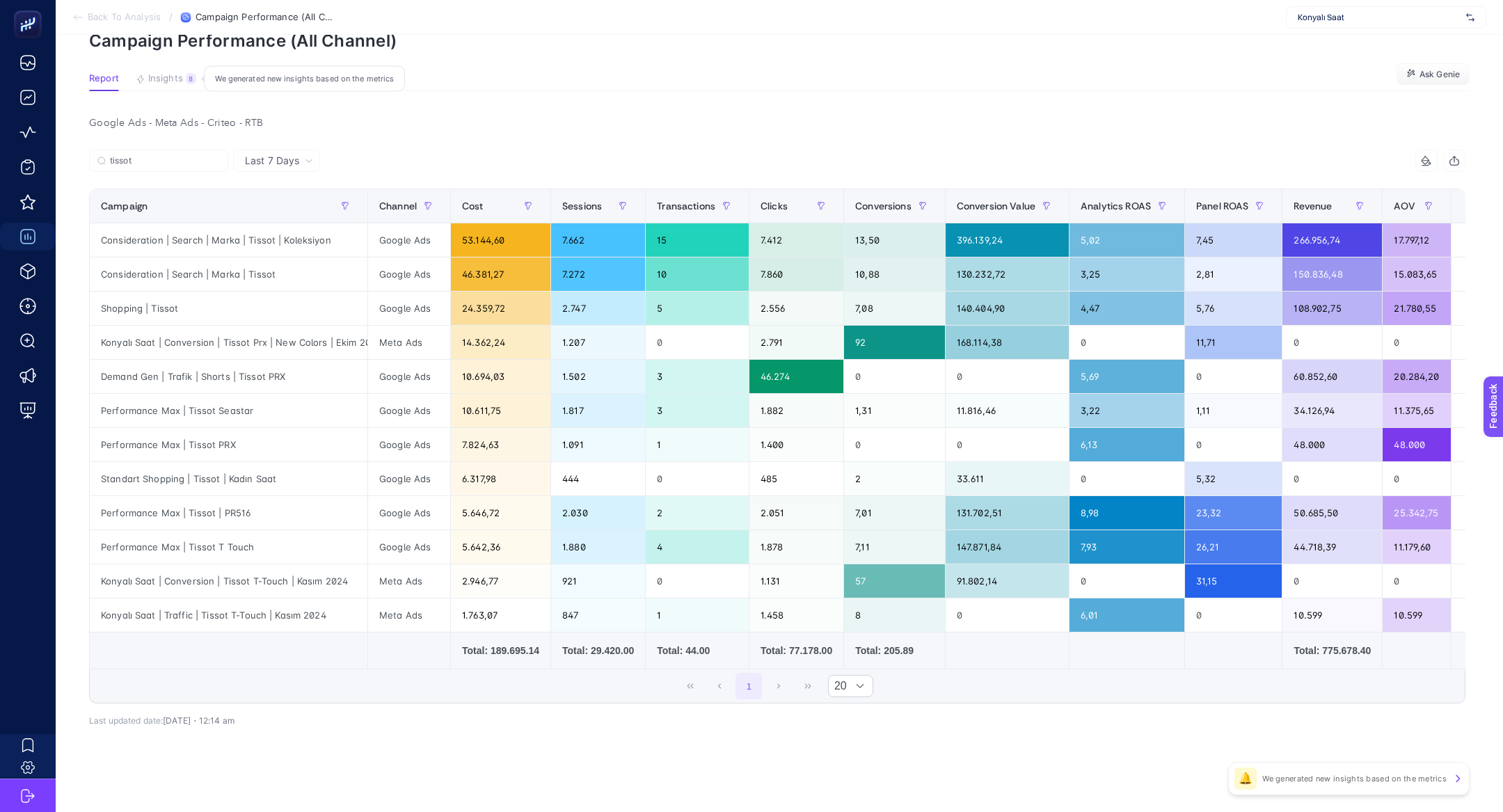
click at [180, 79] on span "Insights" at bounding box center [166, 78] width 35 height 11
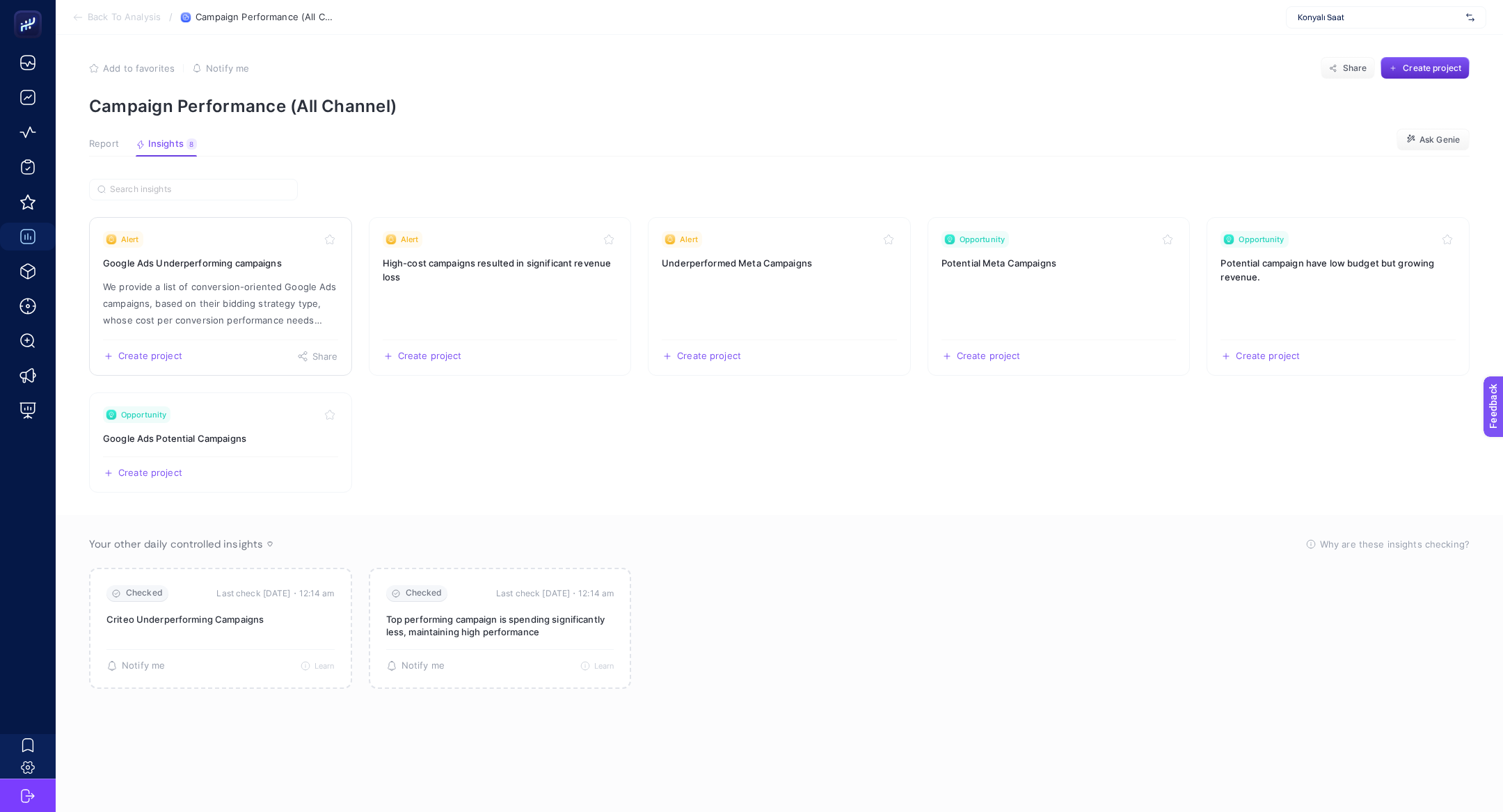
click at [264, 262] on h3 "Google Ads Underperforming campaigns" at bounding box center [220, 263] width 236 height 14
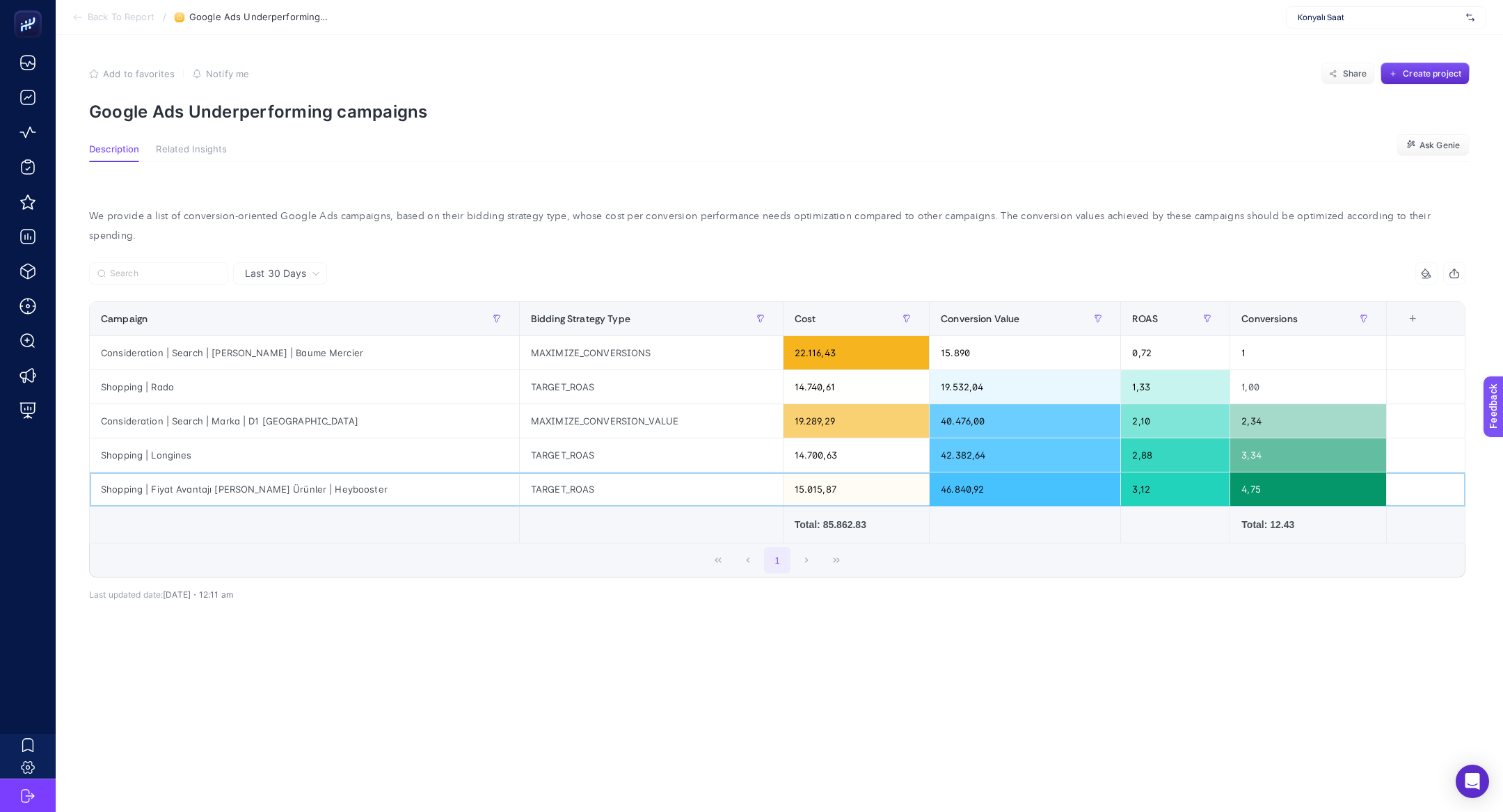
click at [784, 472] on div "15.015,87" at bounding box center [856, 489] width 146 height 33
click at [1121, 472] on div "3,12" at bounding box center [1175, 489] width 108 height 33
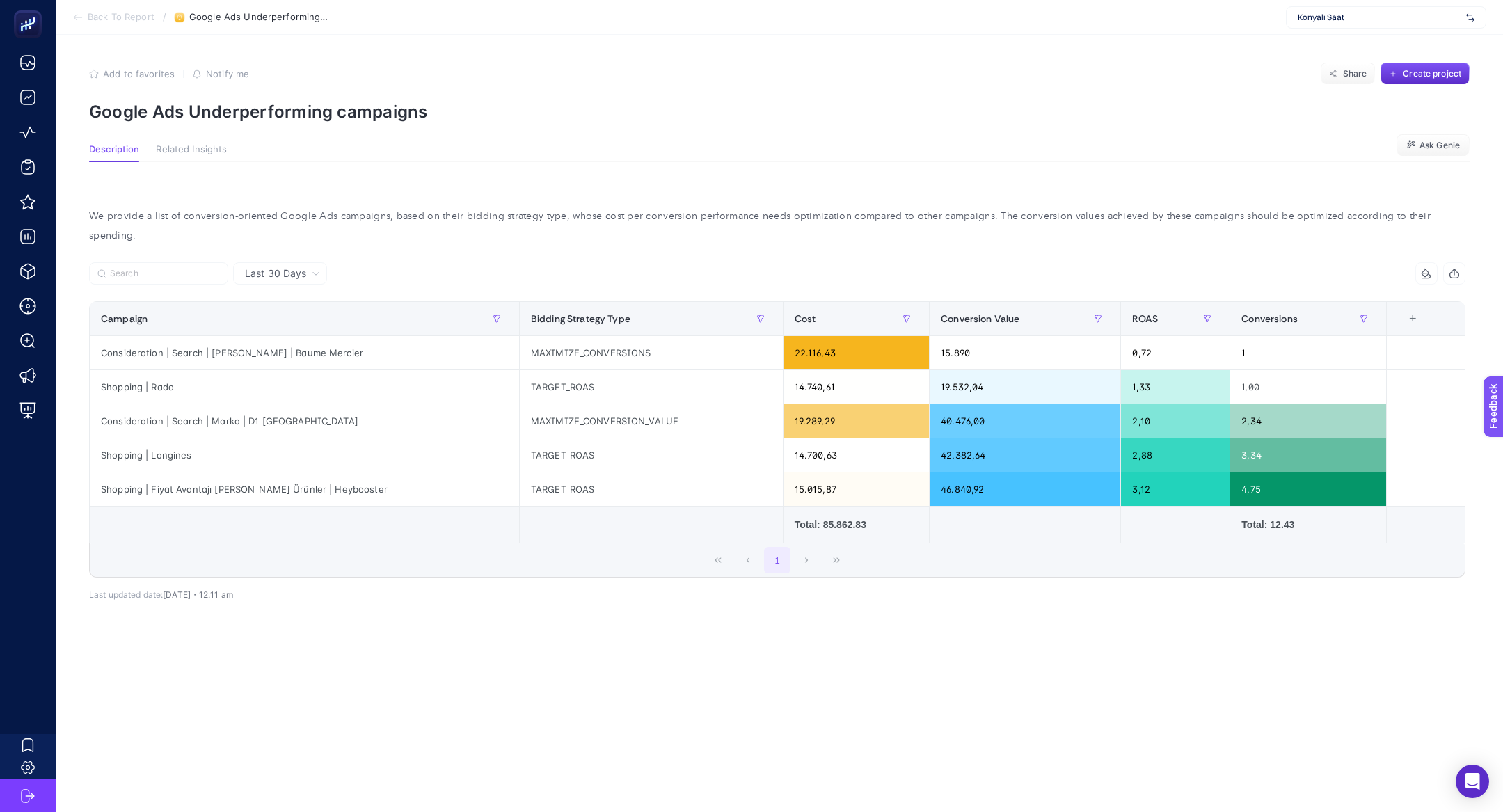
click at [271, 267] on span "Last 30 Days" at bounding box center [276, 274] width 62 height 14
click at [300, 316] on li "Last 7 Days" at bounding box center [280, 328] width 86 height 25
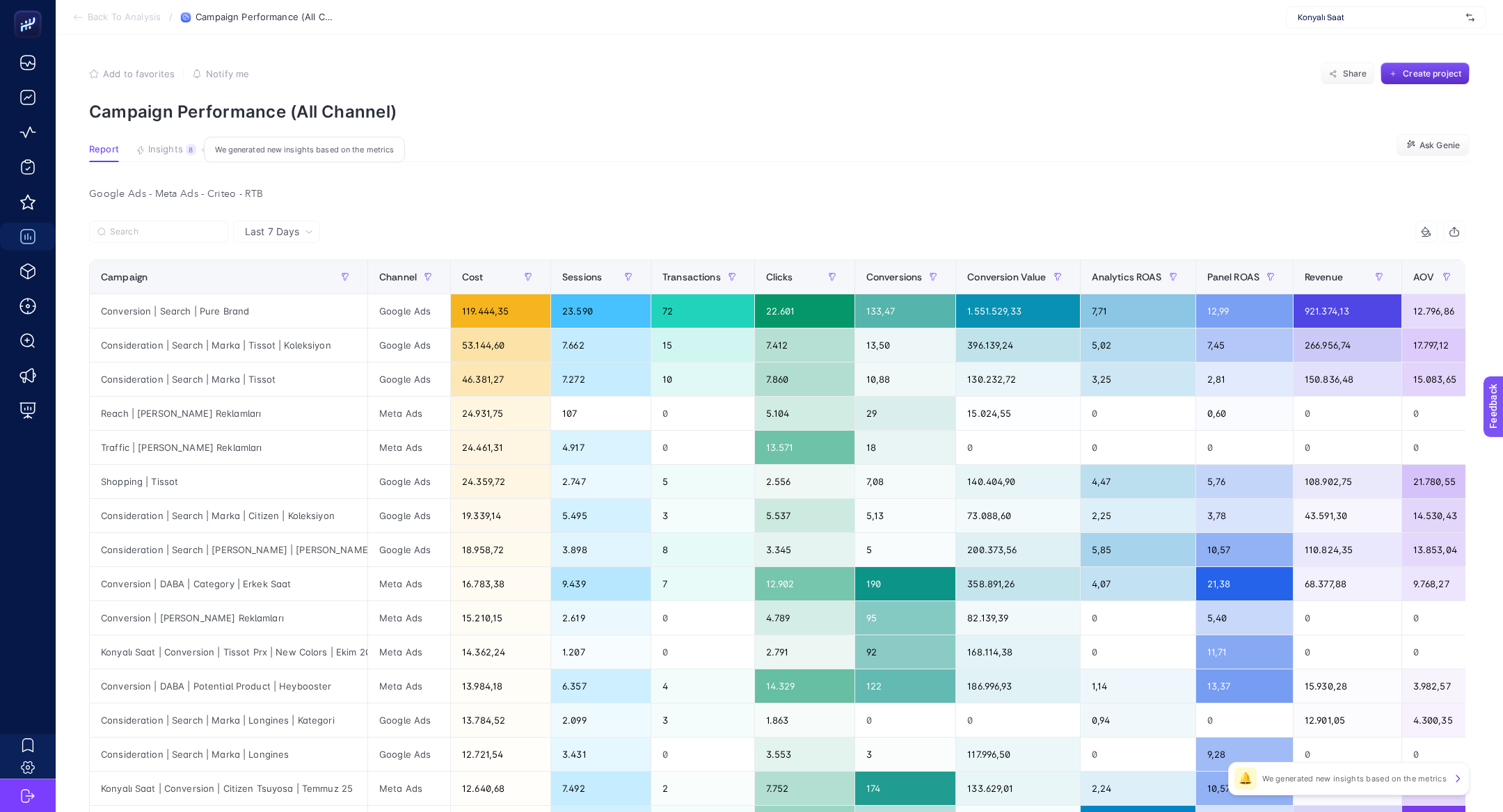
click at [185, 154] on button "Insights 8 We generated new insights based on the metrics" at bounding box center [166, 152] width 61 height 19
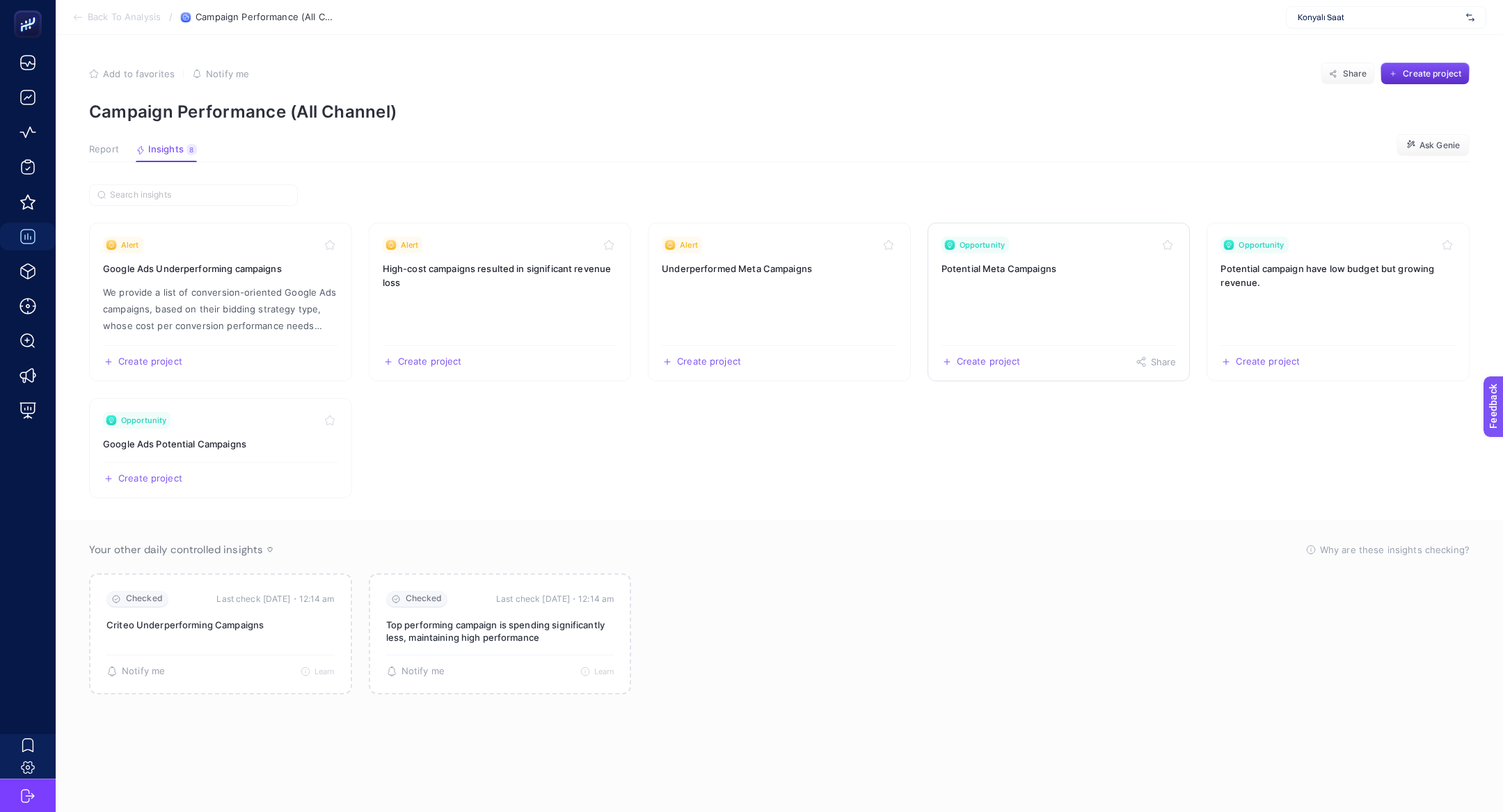
click at [1076, 272] on h3 "Potential Meta Campaigns" at bounding box center [1058, 269] width 236 height 14
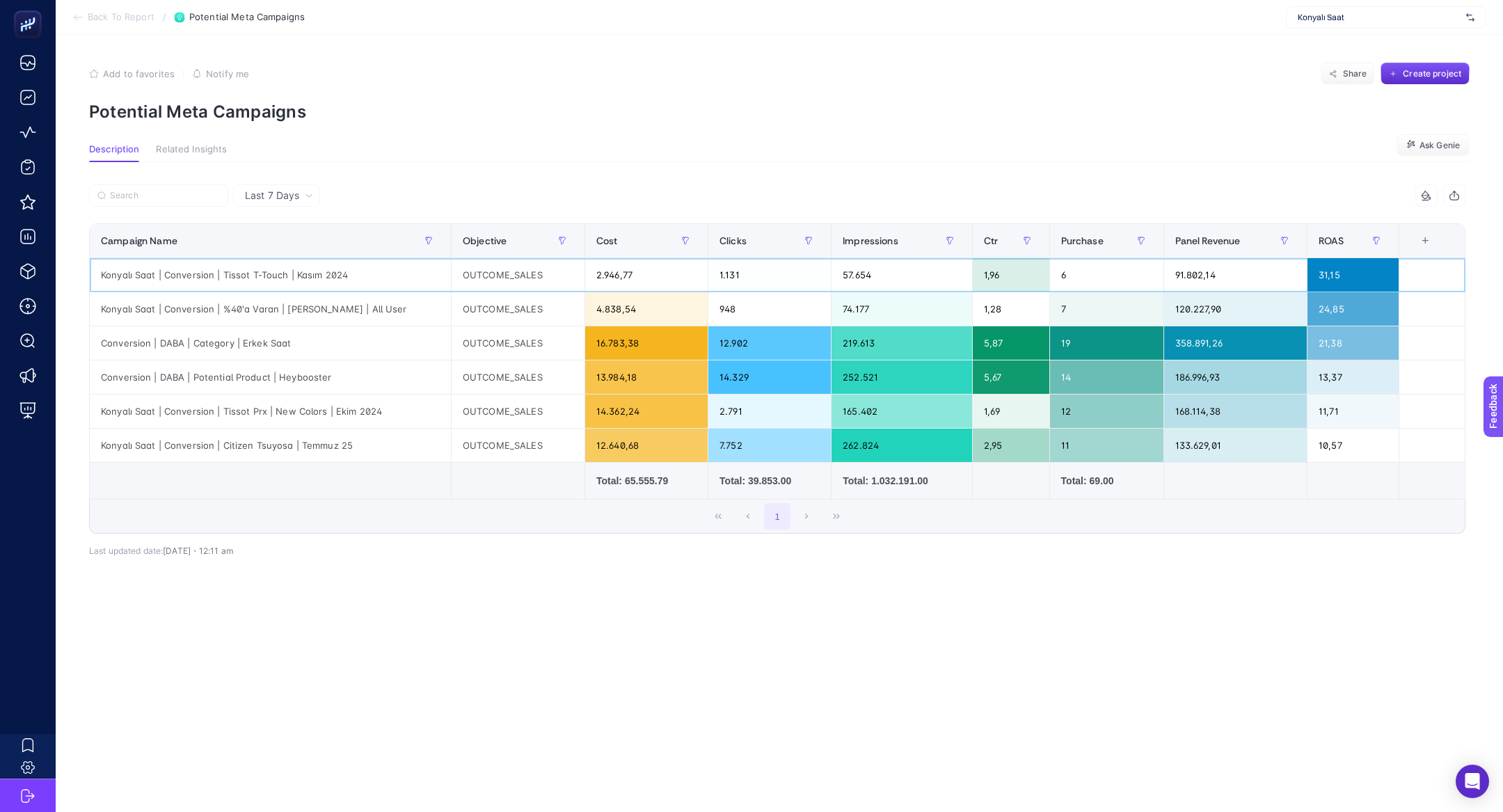
click at [281, 278] on div "Konyalı Saat | Conversion | Tissot T-Touch | Kasım 2024" at bounding box center [271, 275] width 362 height 33
click at [360, 307] on div "Konyalı Saat | Conversion | %40'a Varan | [PERSON_NAME] | All User" at bounding box center [271, 309] width 362 height 33
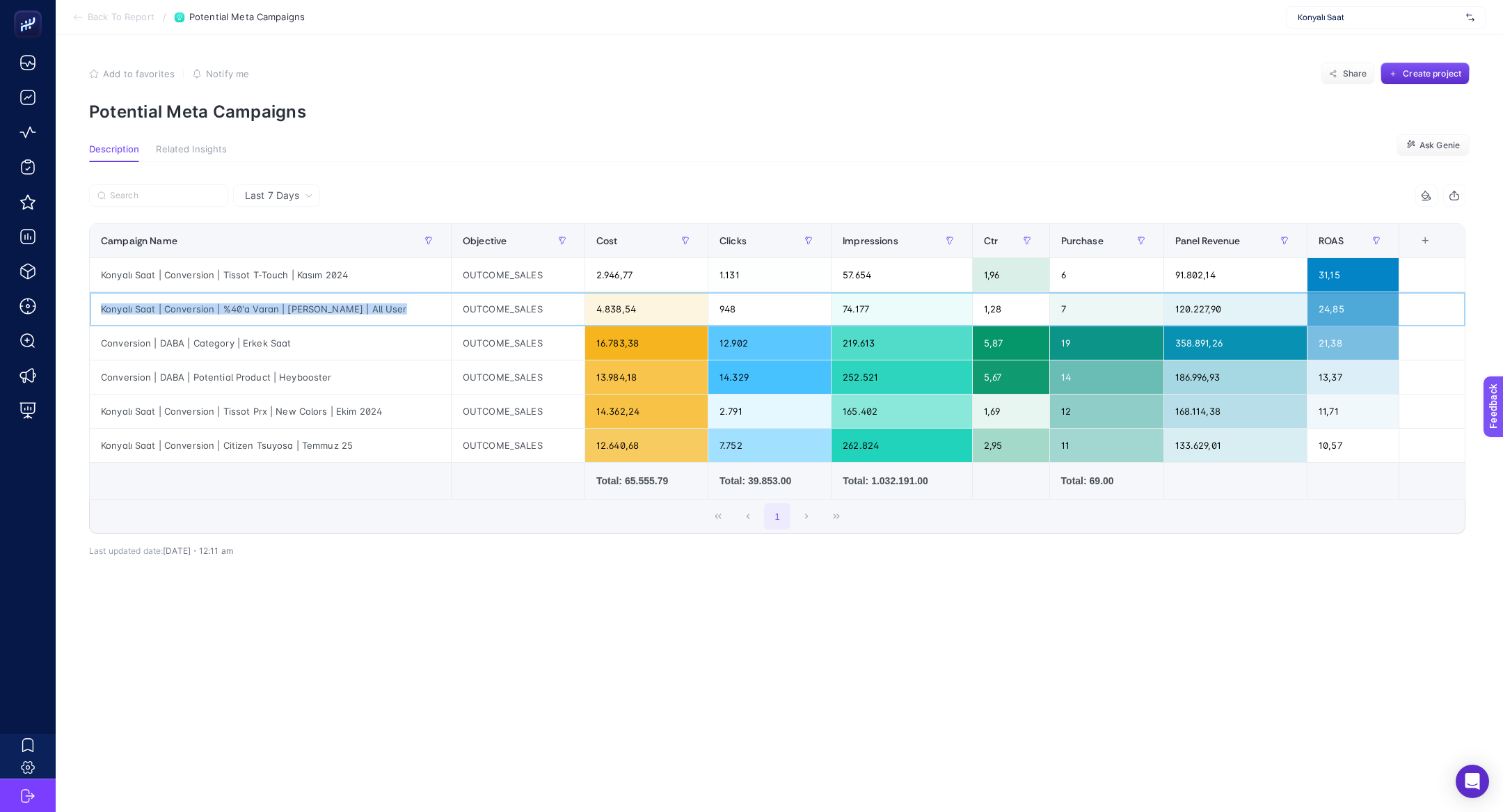
click at [360, 307] on div "Konyalı Saat | Conversion | %40'a Varan | [PERSON_NAME] | All User" at bounding box center [271, 309] width 362 height 33
click at [257, 338] on div "Conversion | DABA | Category | Erkek Saat" at bounding box center [271, 343] width 362 height 33
click at [257, 339] on div "Conversion | DABA | Category | Erkek Saat" at bounding box center [271, 343] width 362 height 33
click at [253, 363] on div "Conversion | DABA | Potential Product | Heybooster" at bounding box center [271, 377] width 362 height 33
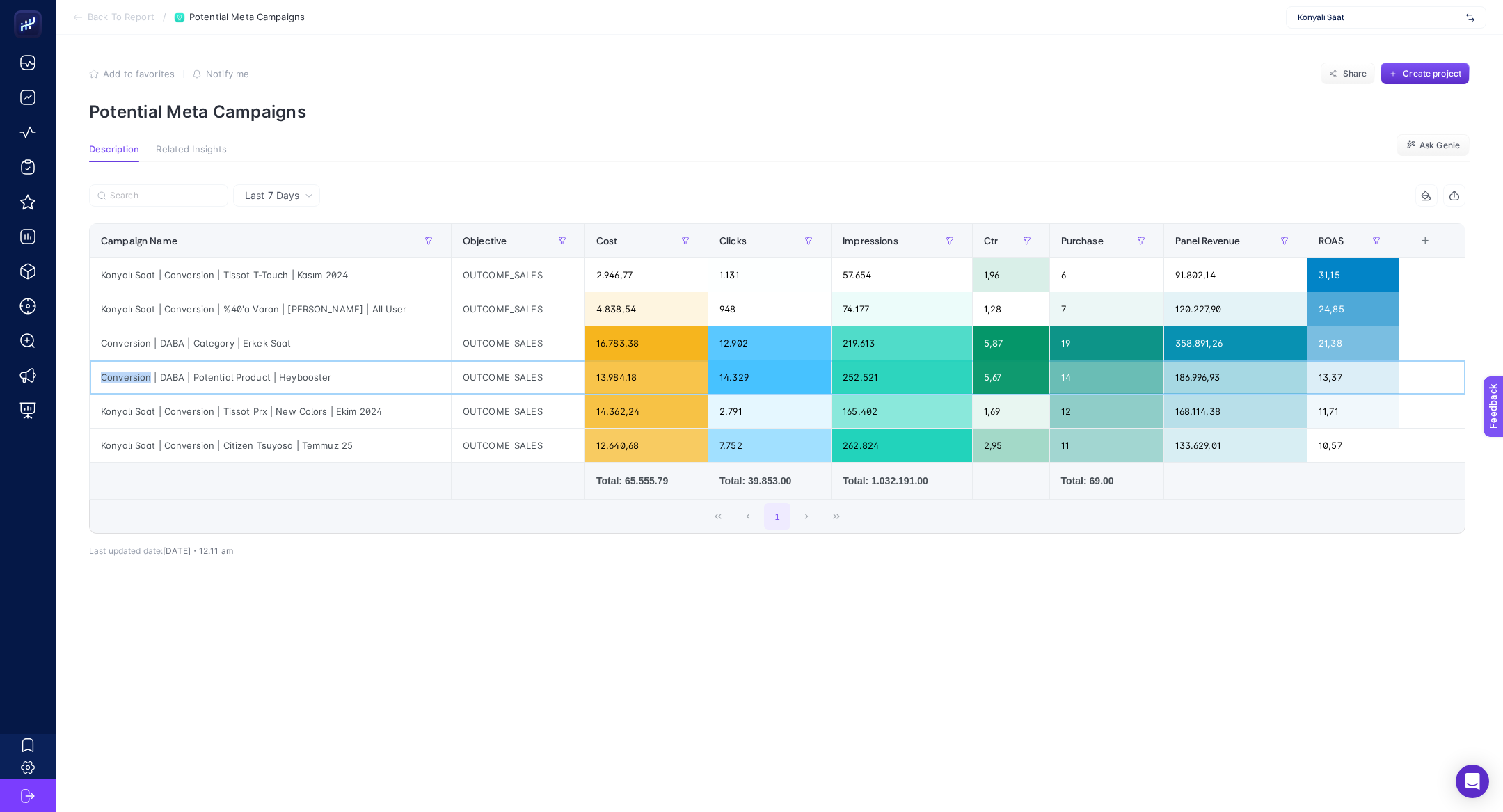
click at [253, 363] on div "Conversion | DABA | Potential Product | Heybooster" at bounding box center [271, 377] width 362 height 33
click at [244, 352] on div at bounding box center [244, 352] width 0 height 0
click at [677, 646] on article "Add to favorites false Notify me Share Create project Potential Meta Campaigns …" at bounding box center [779, 423] width 1447 height 777
click at [322, 412] on div "Konyalı Saat | Conversion | Tissot Prx | New Colors | Ekim 2024" at bounding box center [271, 411] width 362 height 33
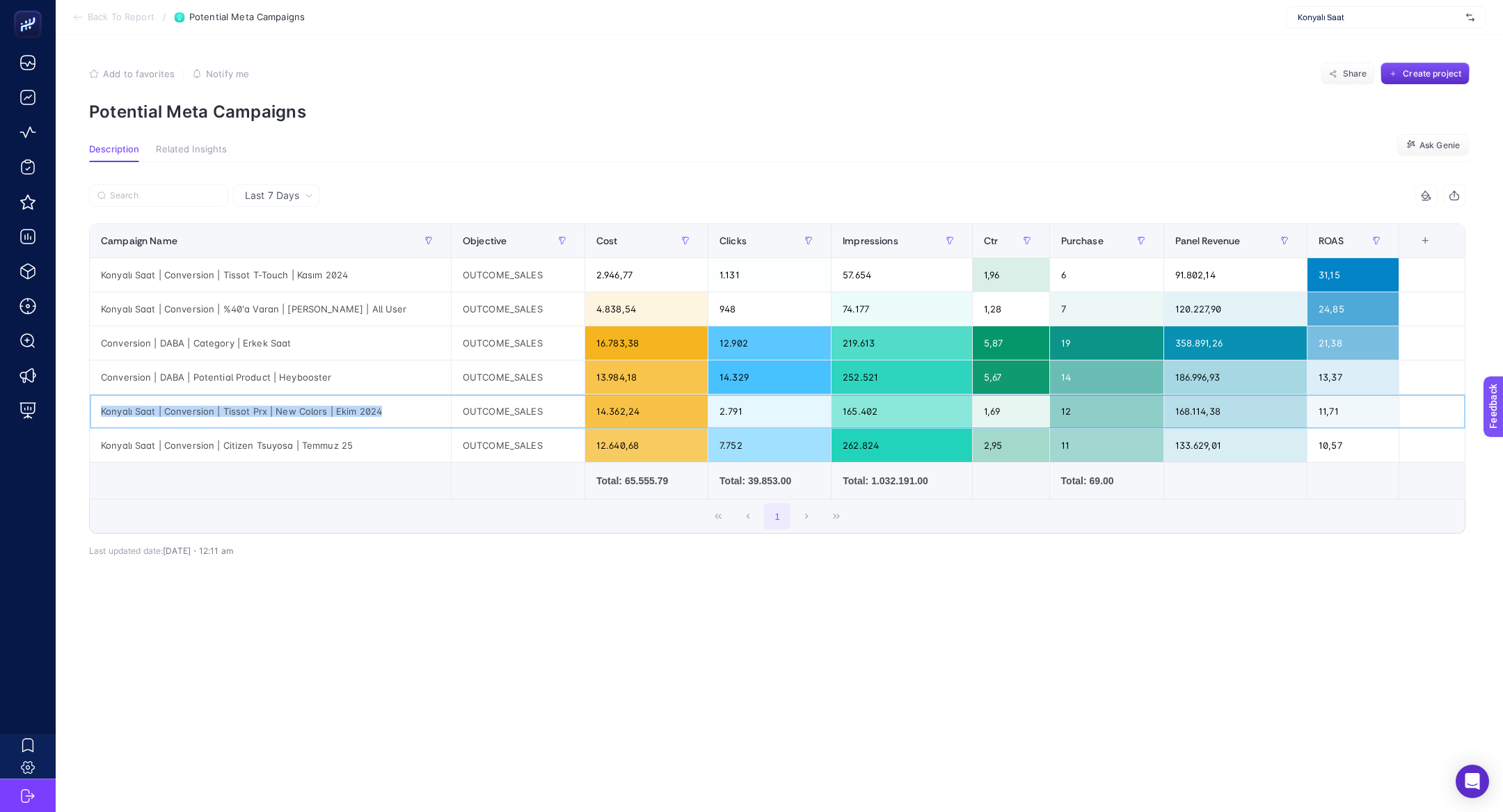
click at [322, 412] on div "Konyalı Saat | Conversion | Tissot Prx | New Colors | Ekim 2024" at bounding box center [271, 411] width 362 height 33
click at [393, 502] on div "1" at bounding box center [777, 516] width 1375 height 33
